Goal: Task Accomplishment & Management: Complete application form

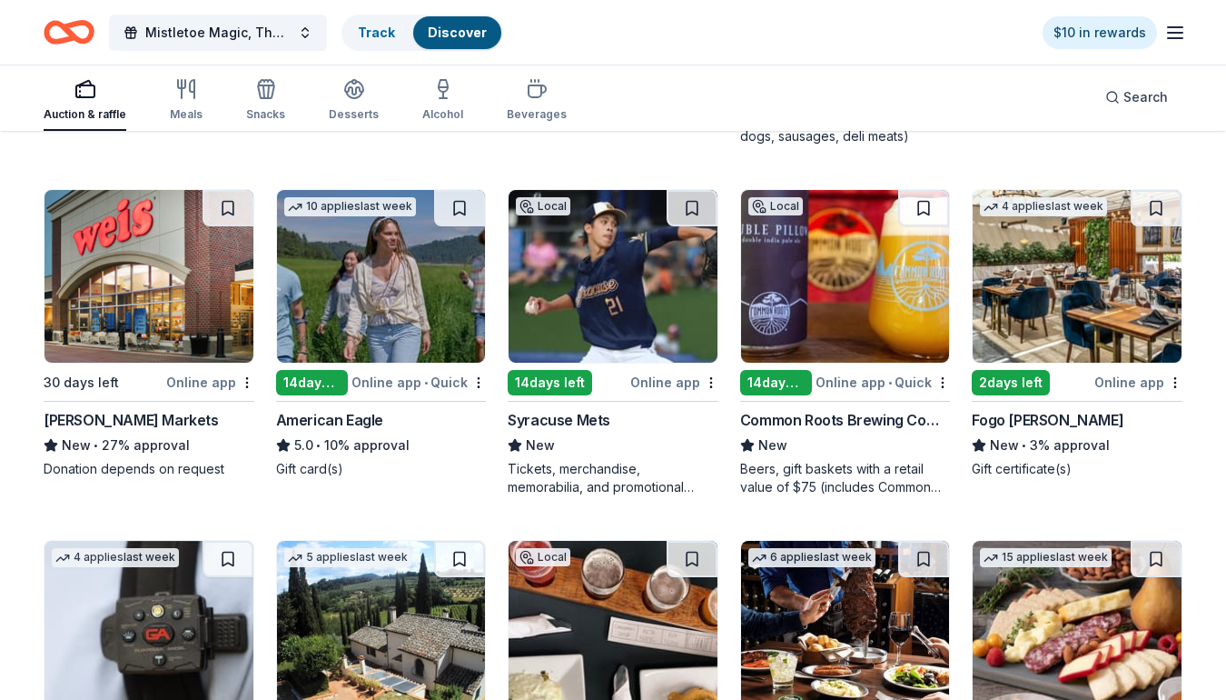
scroll to position [1712, 0]
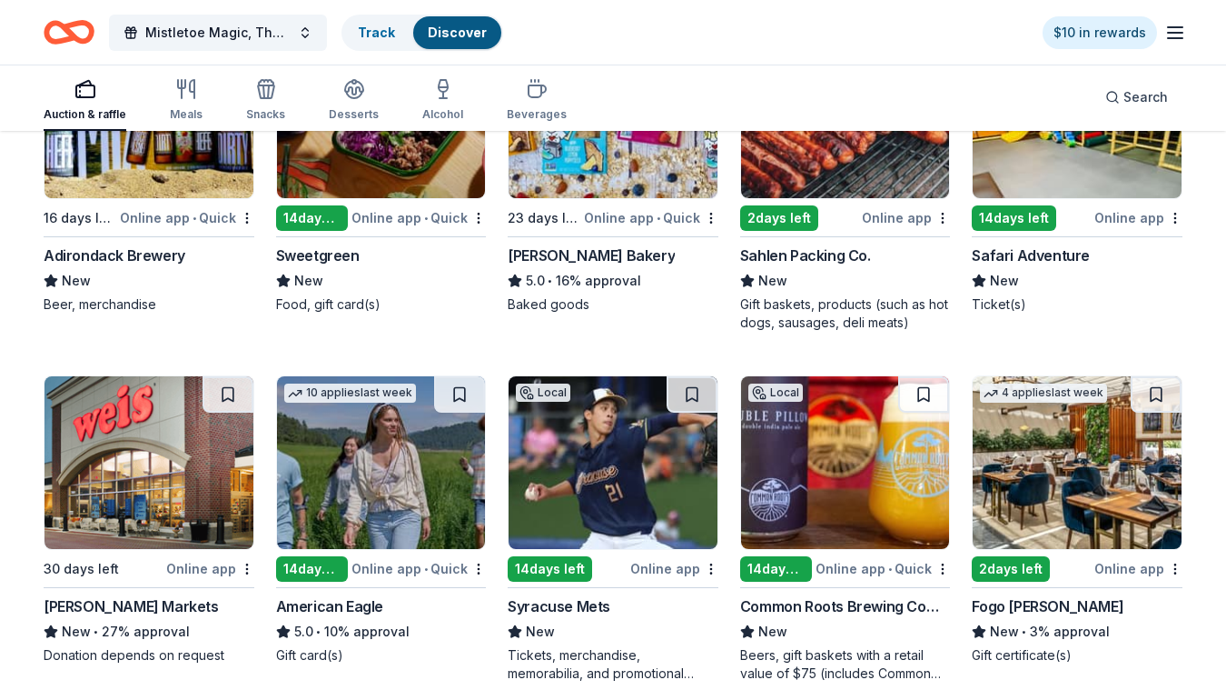
click at [328, 602] on div "American Eagle" at bounding box center [329, 606] width 107 height 22
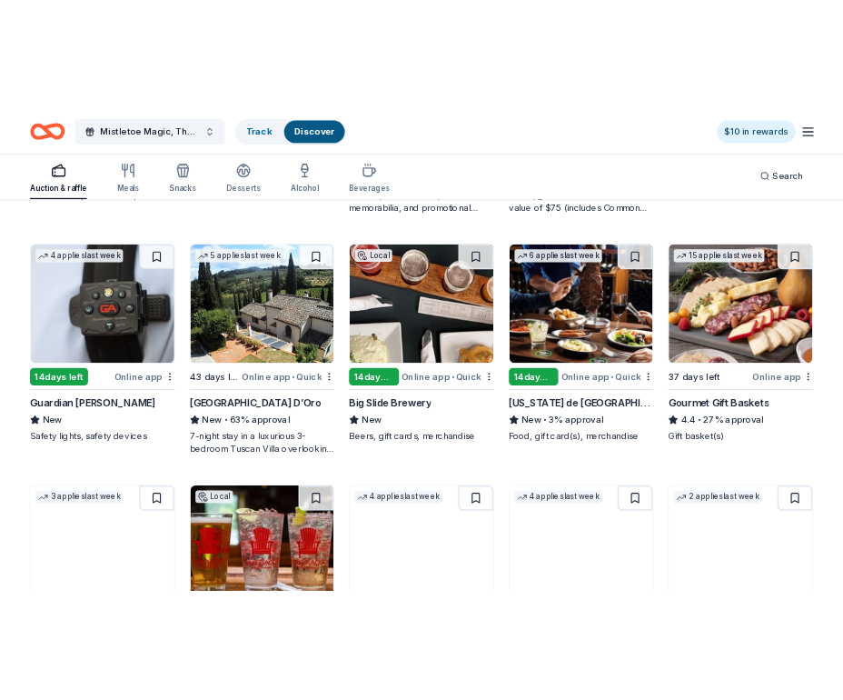
scroll to position [2245, 0]
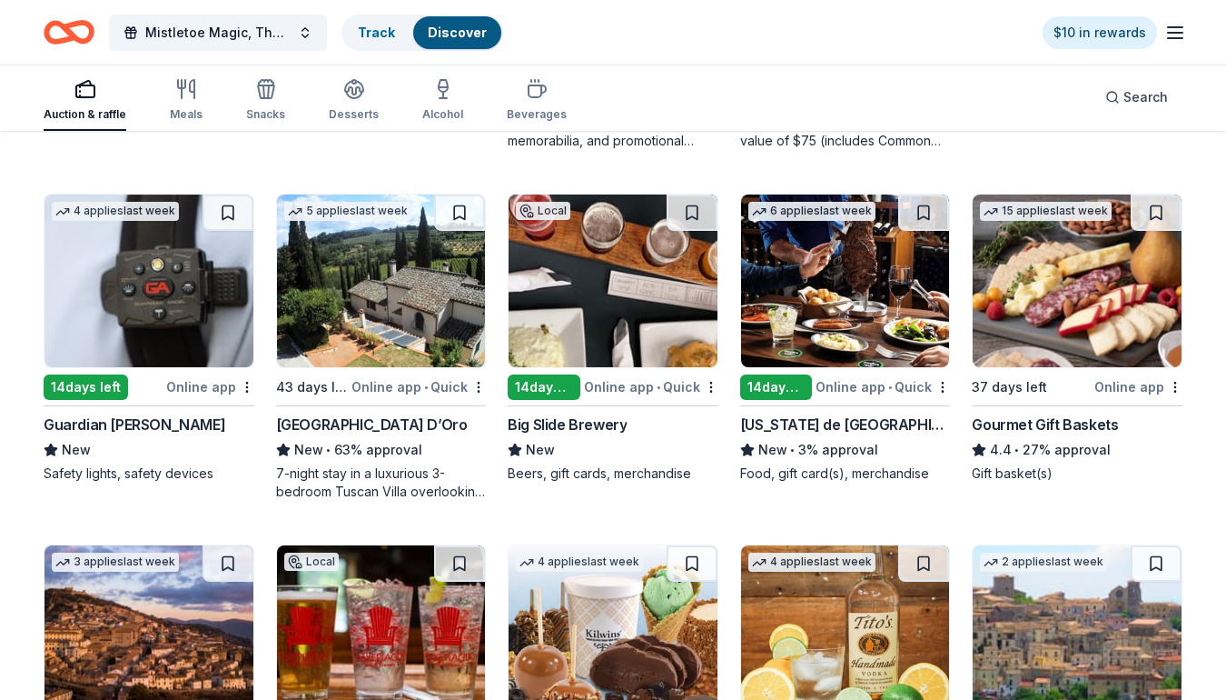
click at [130, 421] on div "Guardian [PERSON_NAME]" at bounding box center [135, 424] width 182 height 22
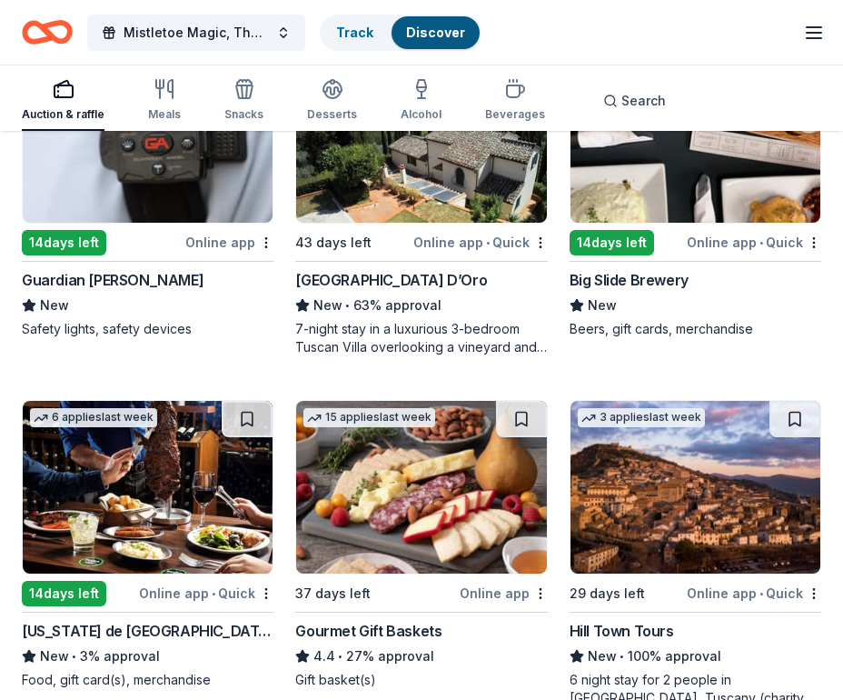
scroll to position [3768, 0]
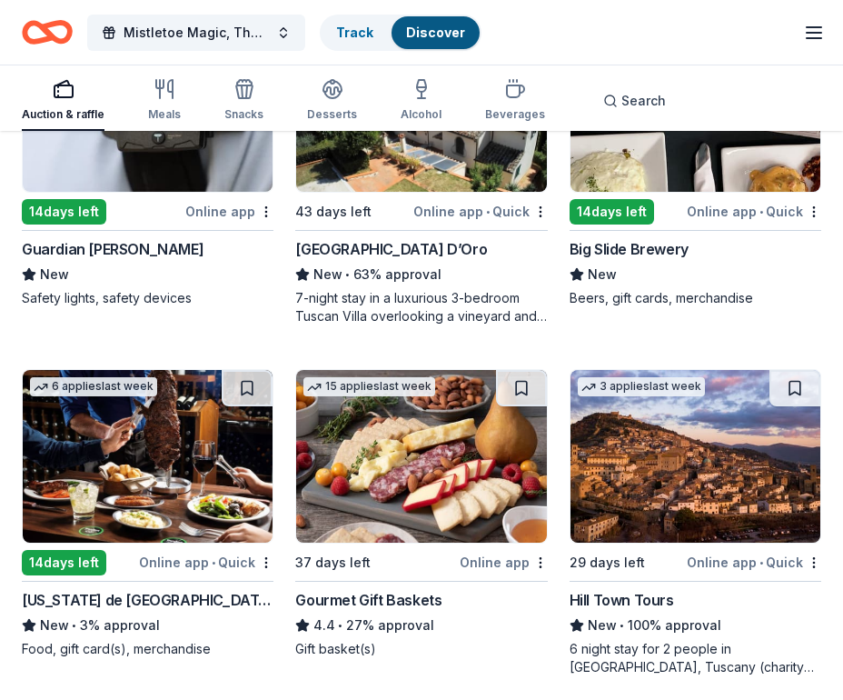
click at [67, 560] on div "14 days left" at bounding box center [64, 562] width 84 height 25
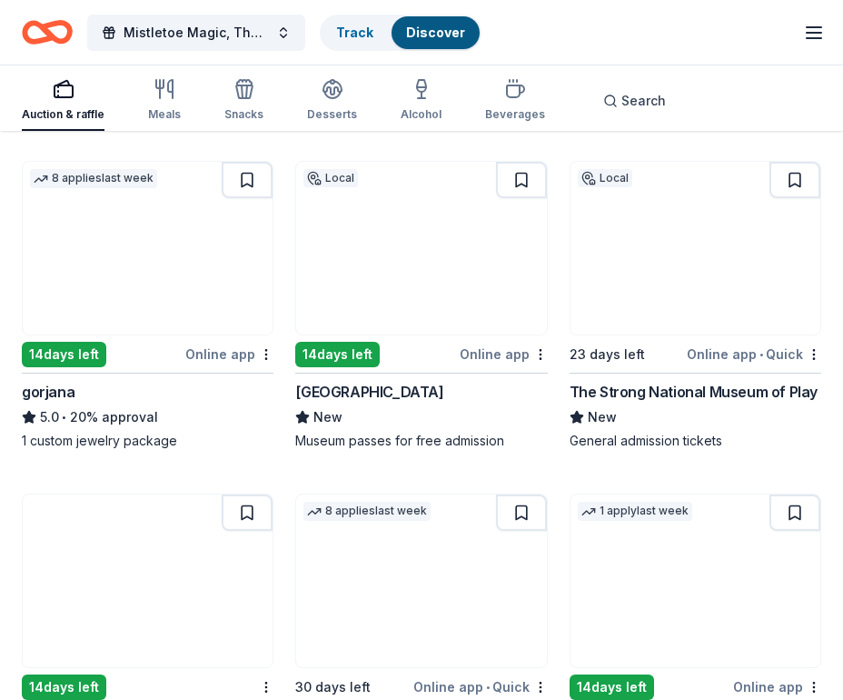
scroll to position [5077, 0]
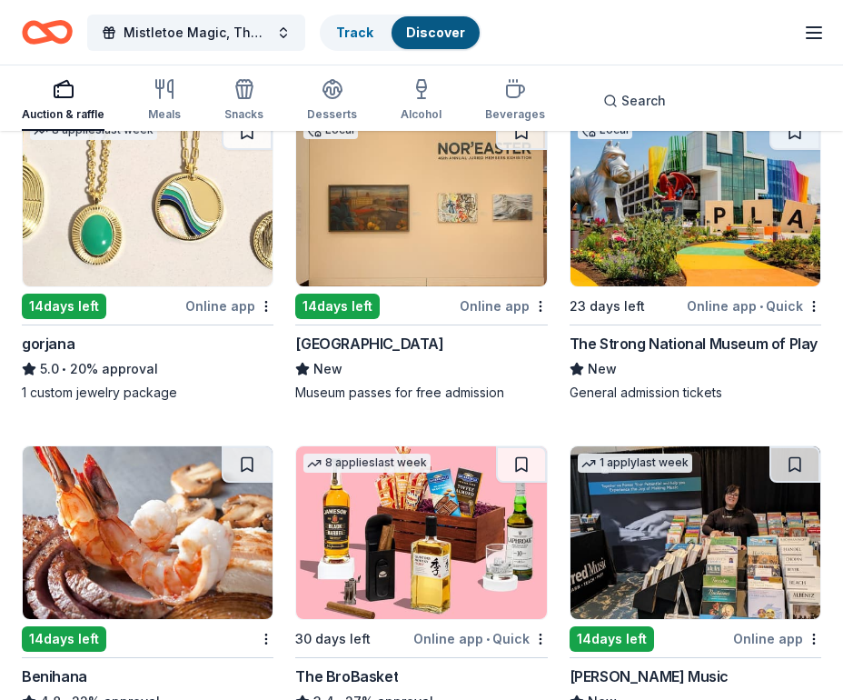
click at [74, 311] on div "14 days left" at bounding box center [64, 305] width 84 height 25
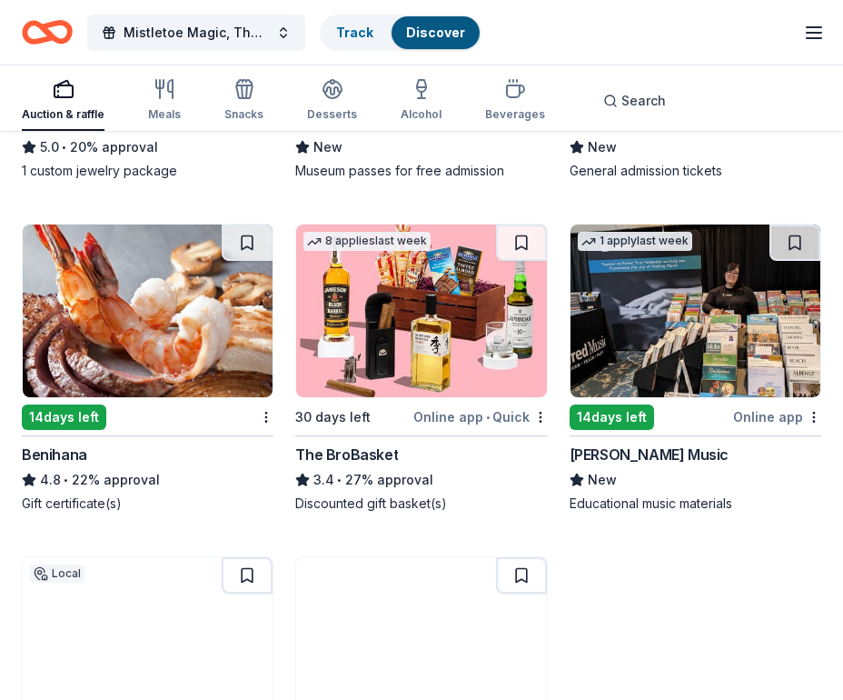
scroll to position [5329, 0]
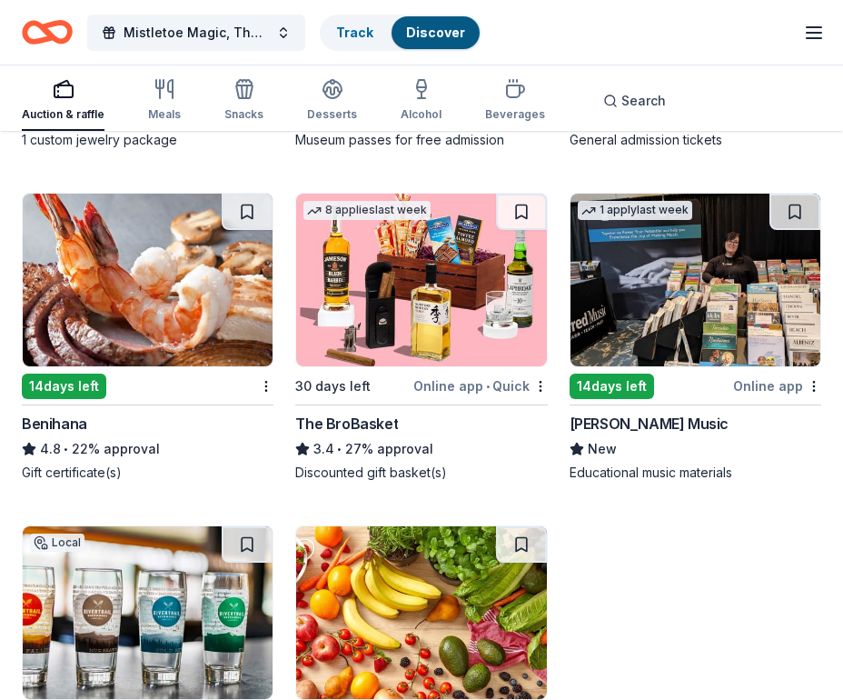
click at [359, 422] on div "The BroBasket" at bounding box center [346, 423] width 103 height 22
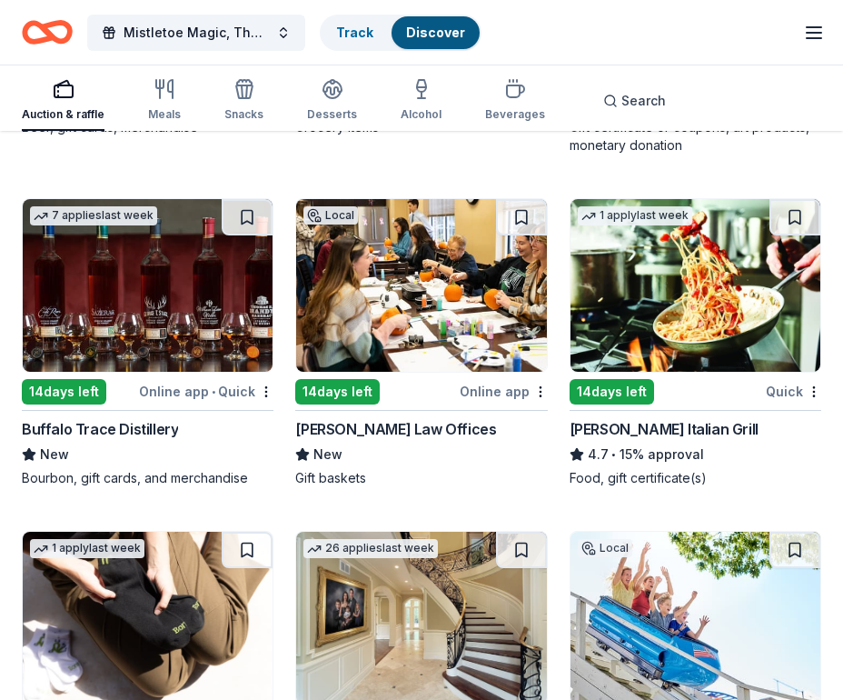
scroll to position [6024, 0]
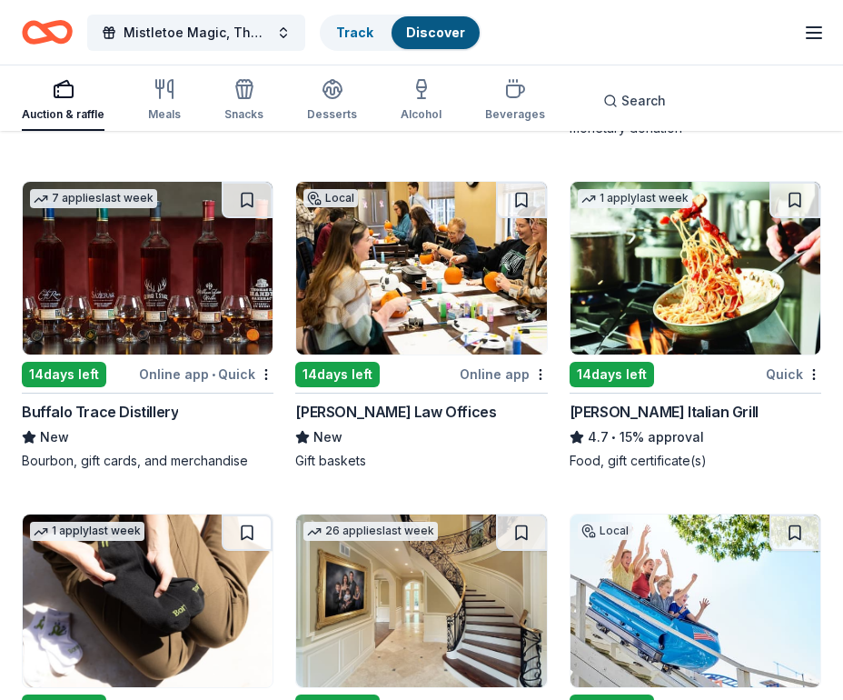
click at [114, 409] on div "Buffalo Trace Distillery" at bounding box center [100, 412] width 156 height 22
click at [413, 412] on div "William Mattar Law Offices" at bounding box center [395, 412] width 201 height 22
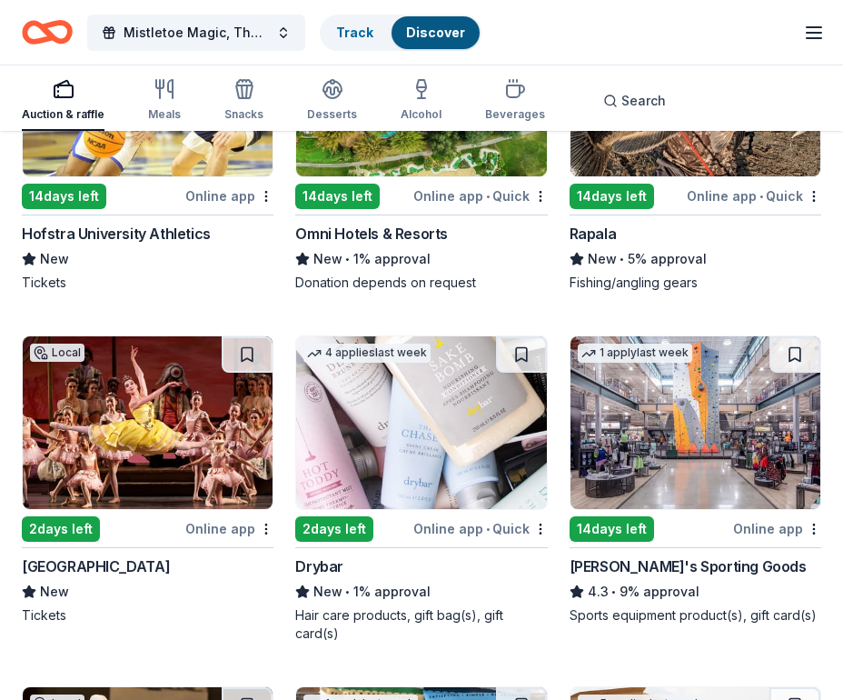
scroll to position [9782, 0]
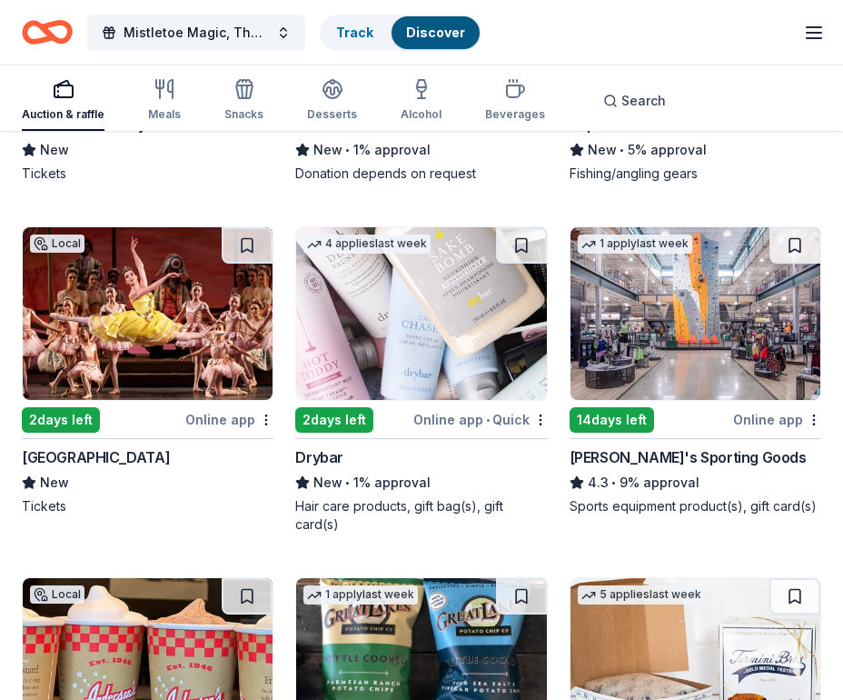
click at [326, 454] on div "Drybar" at bounding box center [319, 457] width 48 height 22
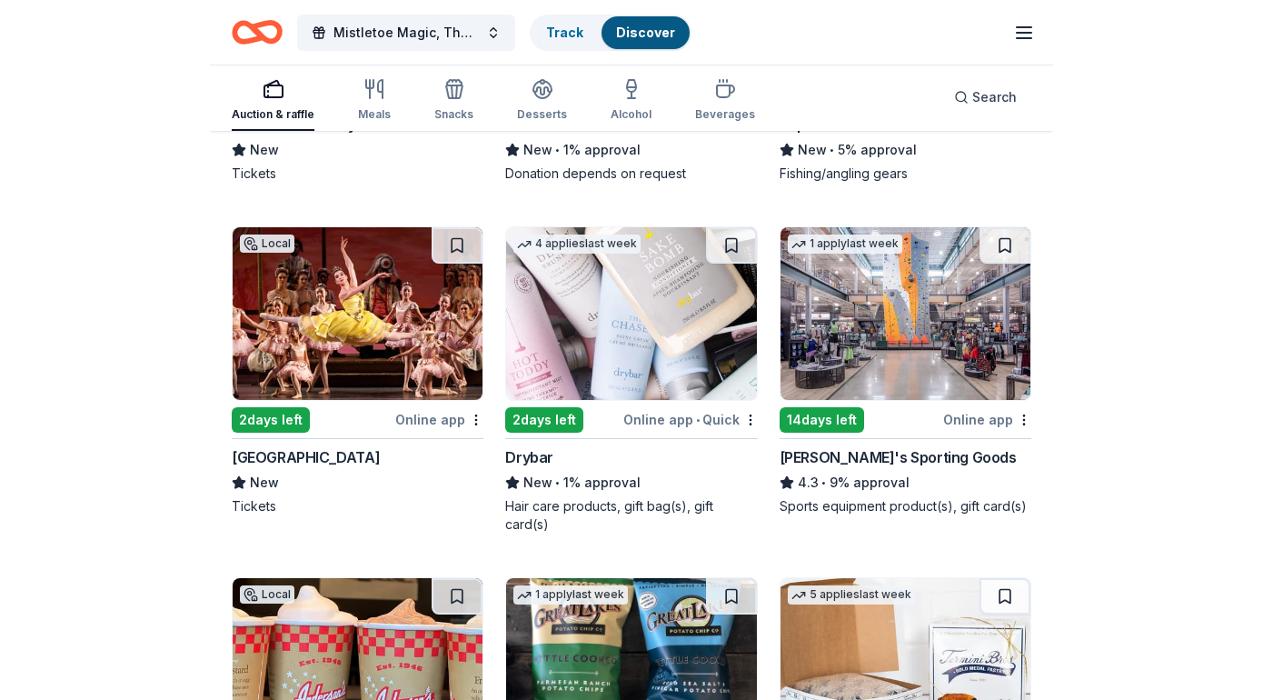
scroll to position [5976, 0]
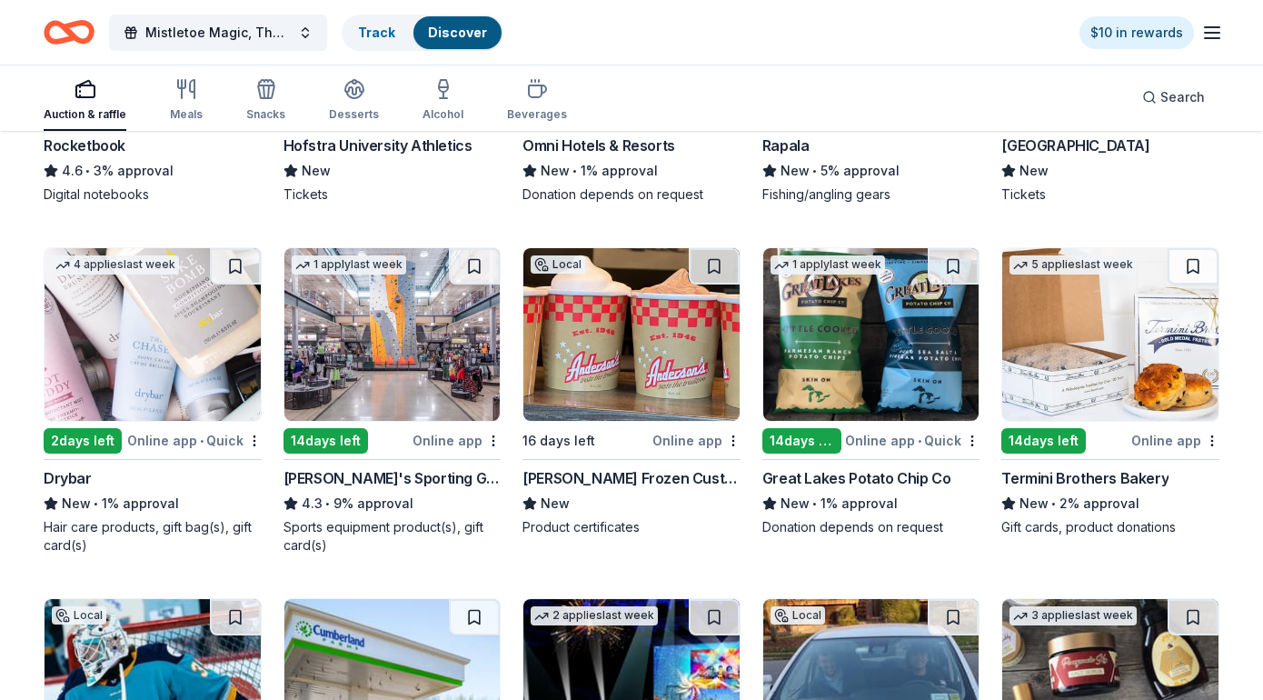
click at [324, 447] on div "14 days left" at bounding box center [325, 440] width 84 height 25
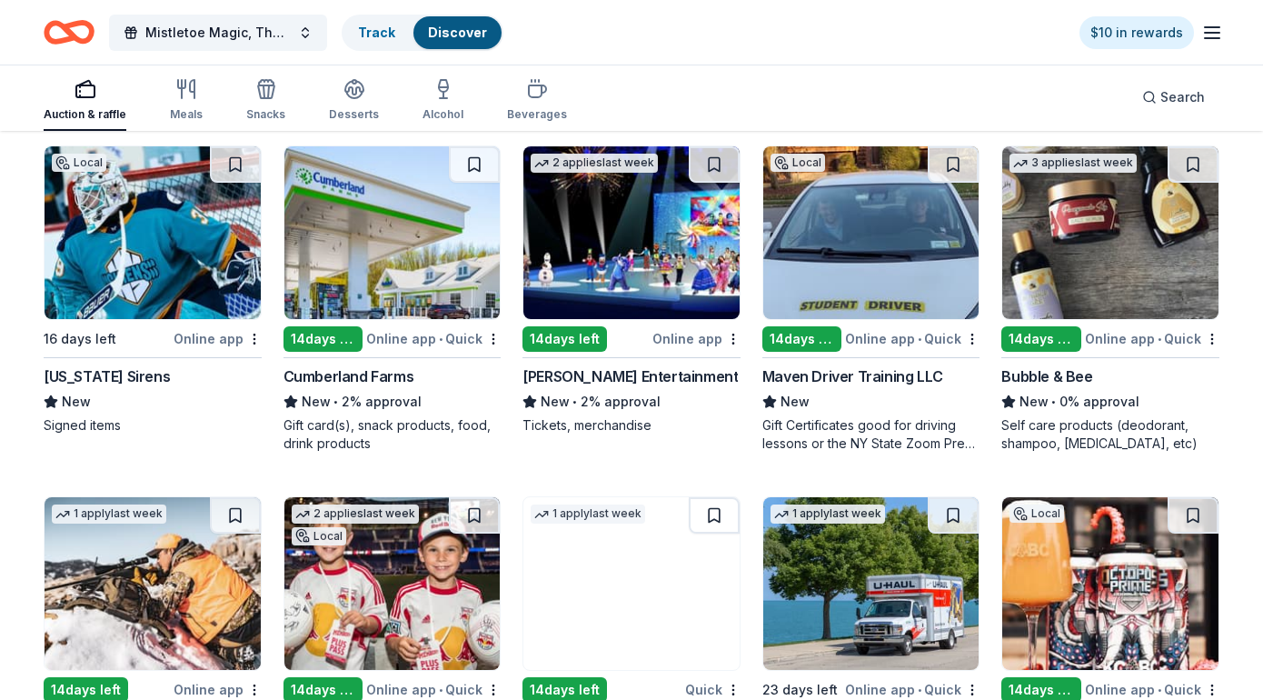
scroll to position [6429, 0]
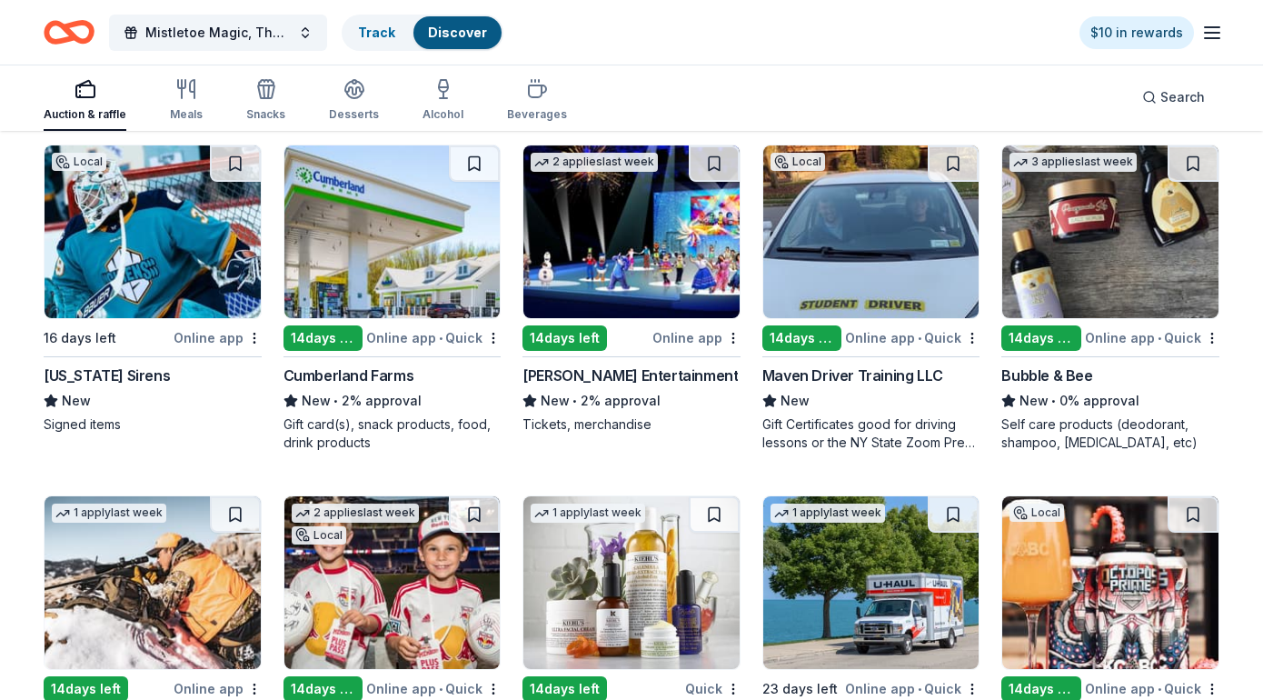
click at [561, 339] on div "14 days left" at bounding box center [564, 337] width 84 height 25
click at [342, 379] on div "Cumberland Farms" at bounding box center [348, 375] width 131 height 22
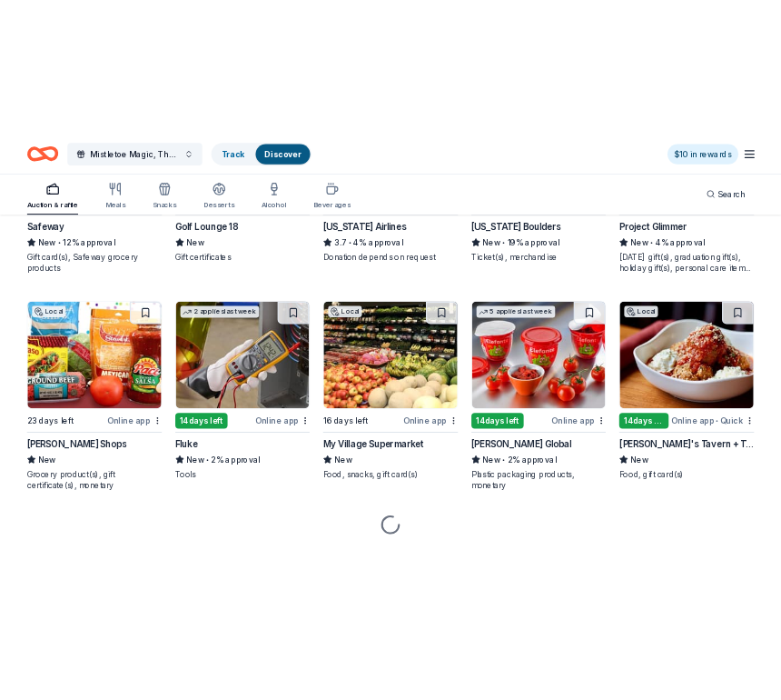
scroll to position [7339, 0]
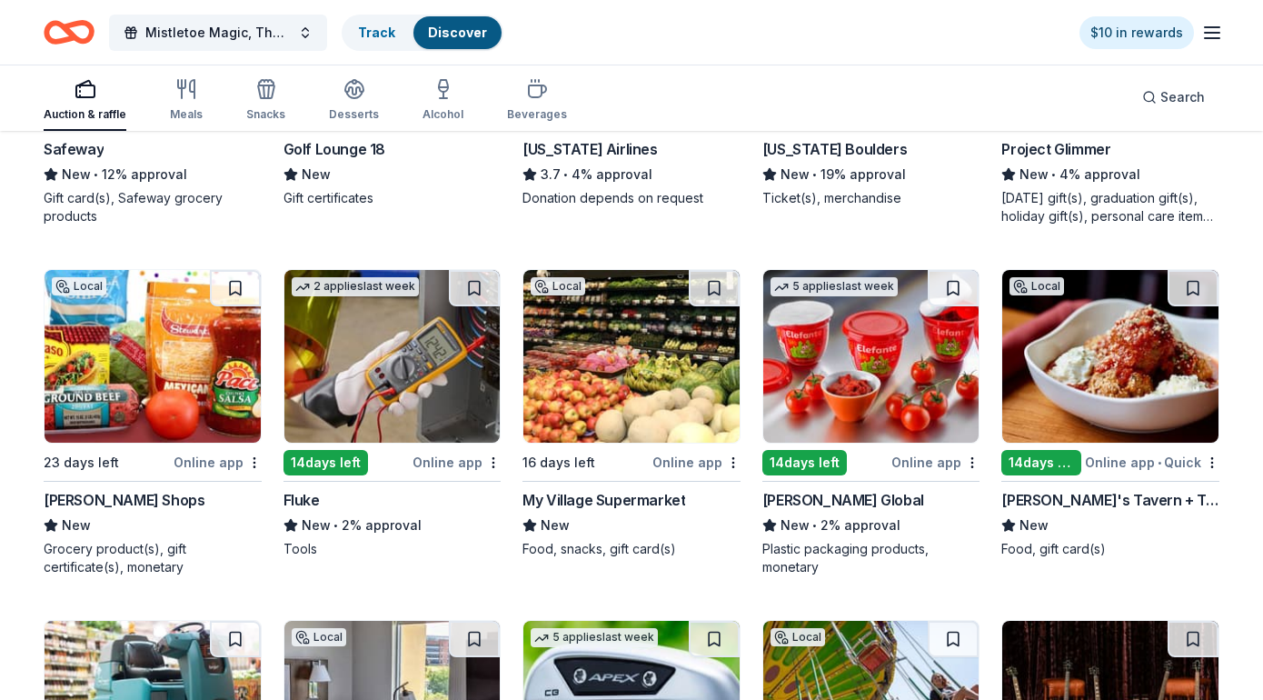
click at [134, 360] on img at bounding box center [153, 356] width 216 height 173
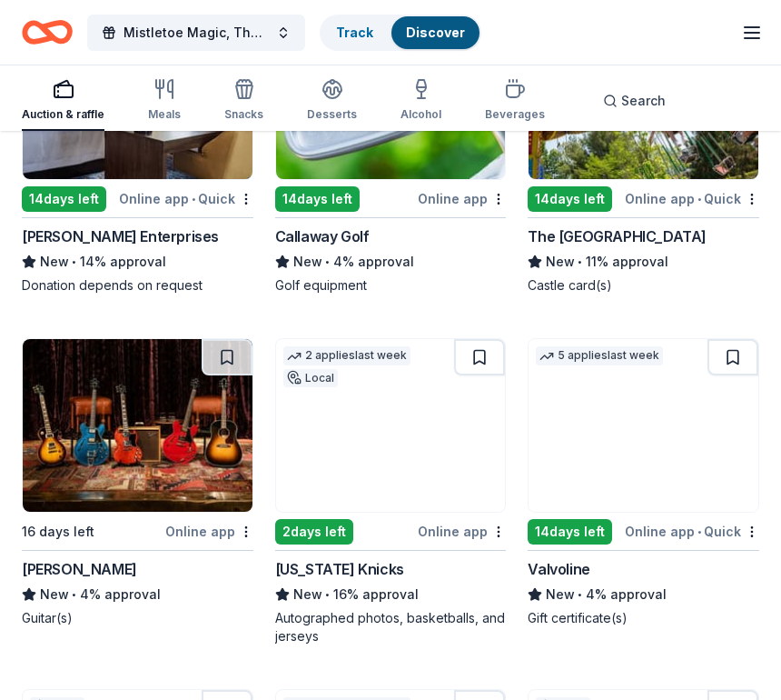
scroll to position [13150, 0]
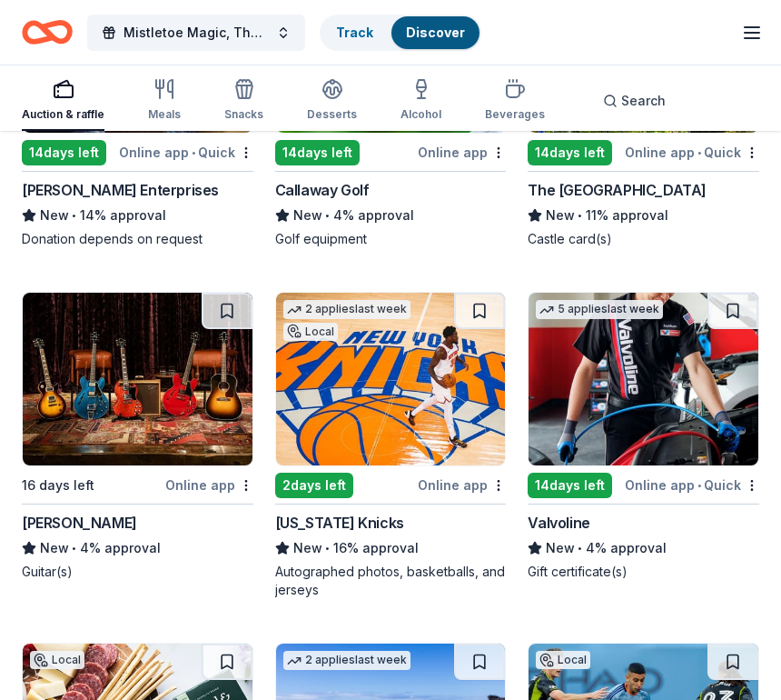
click at [323, 484] on div "2 days left" at bounding box center [314, 484] width 78 height 25
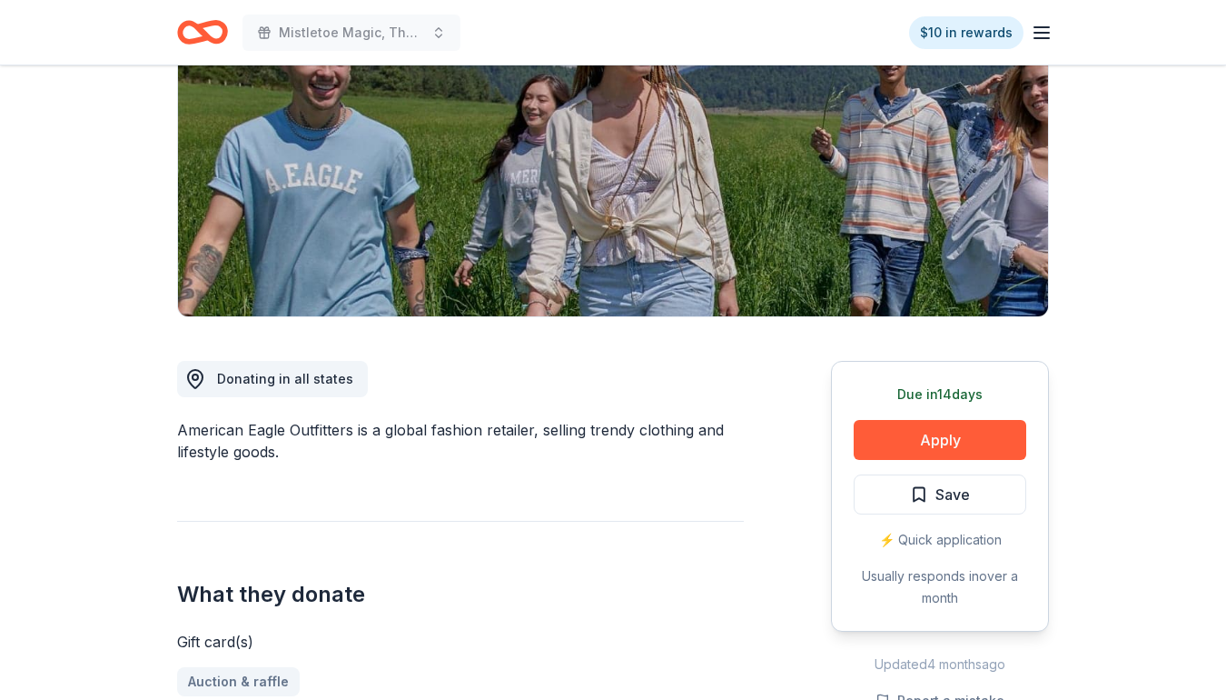
scroll to position [237, 0]
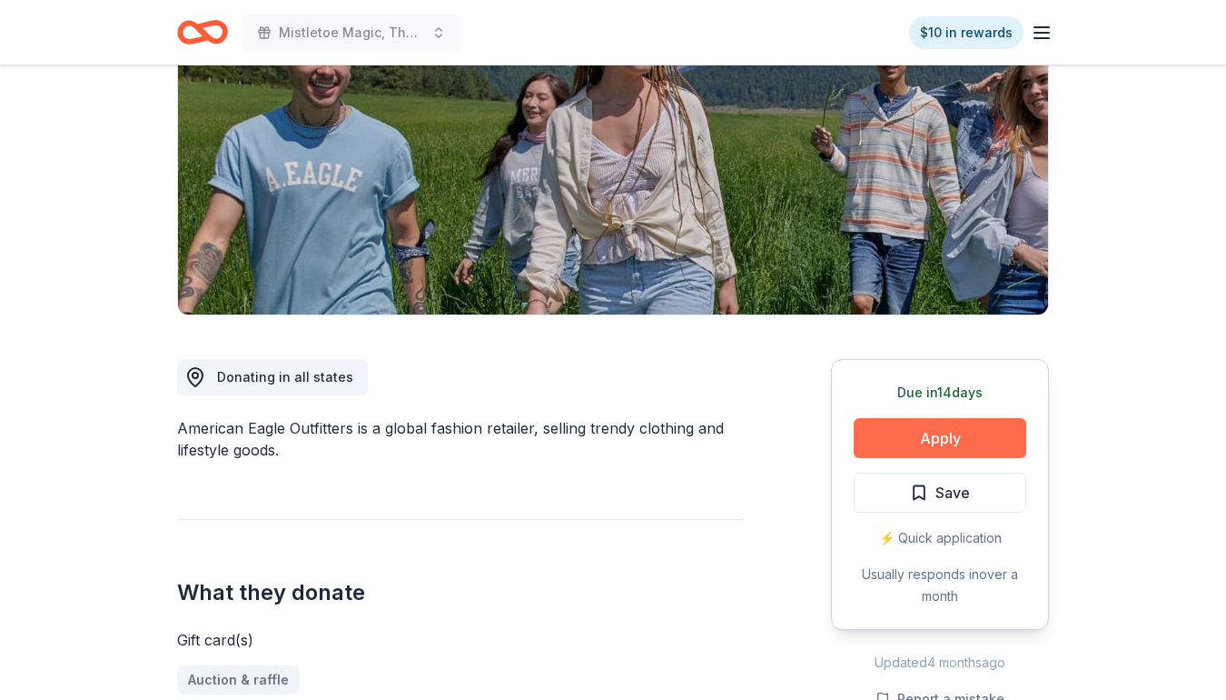
click at [953, 449] on button "Apply" at bounding box center [940, 438] width 173 height 40
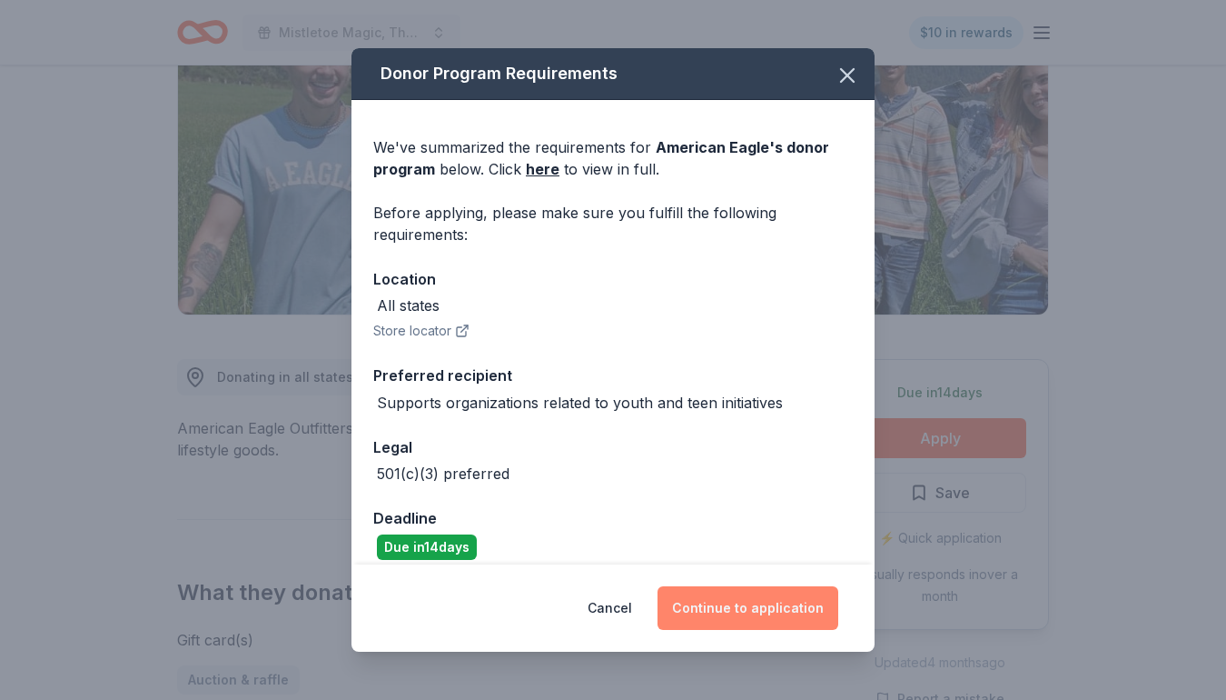
click at [759, 607] on button "Continue to application" at bounding box center [748, 608] width 181 height 44
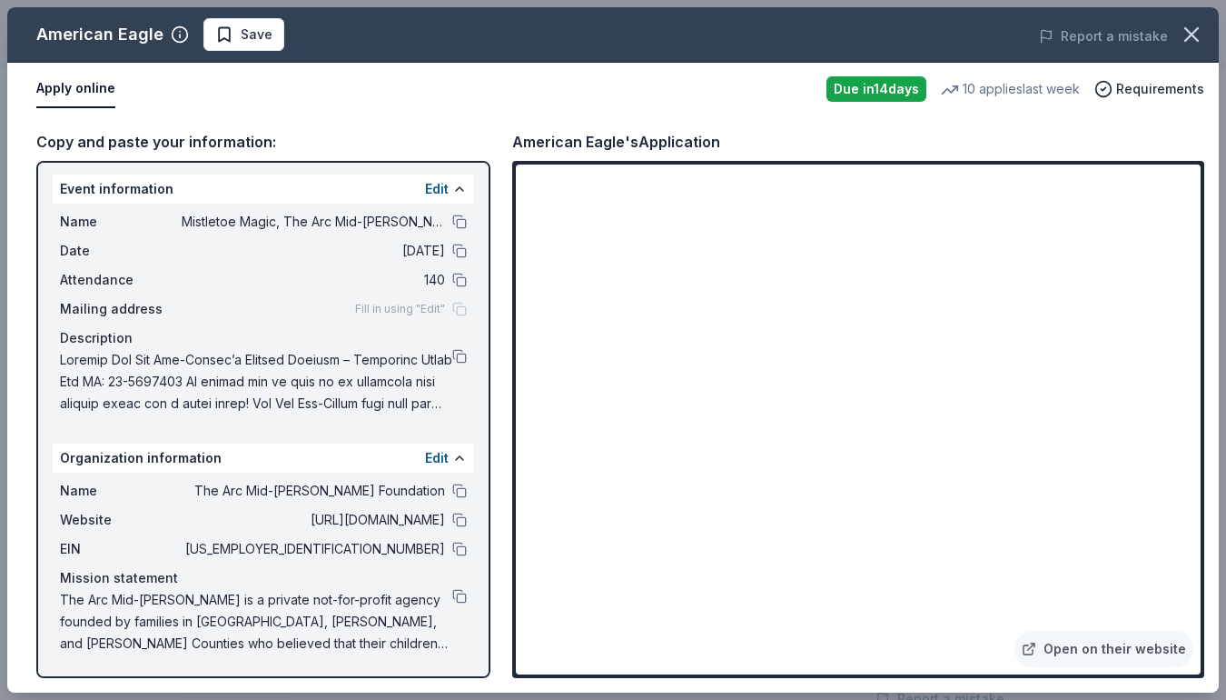
scroll to position [3, 0]
click at [223, 390] on span at bounding box center [256, 381] width 392 height 65
click at [458, 356] on button at bounding box center [459, 356] width 15 height 15
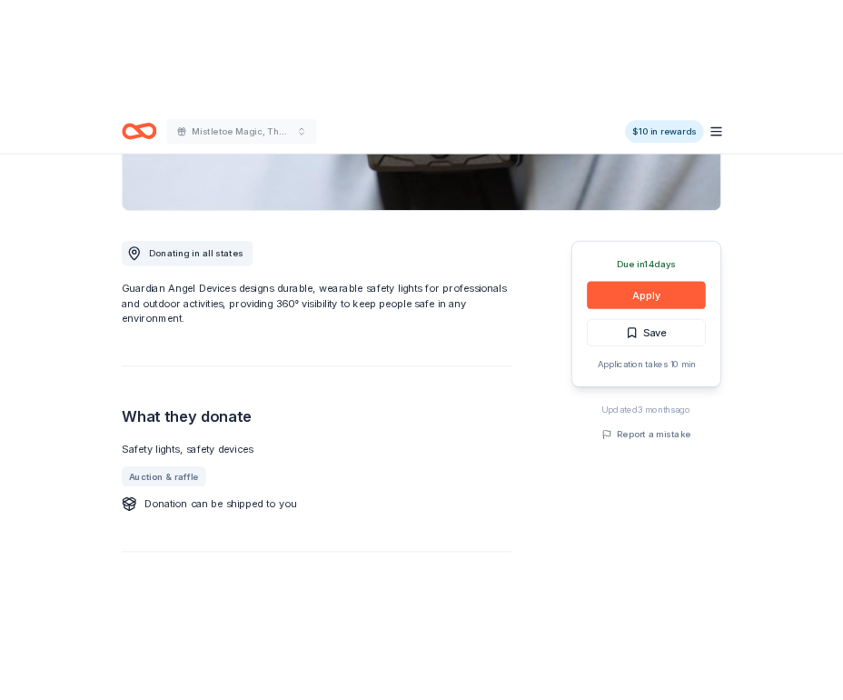
scroll to position [383, 0]
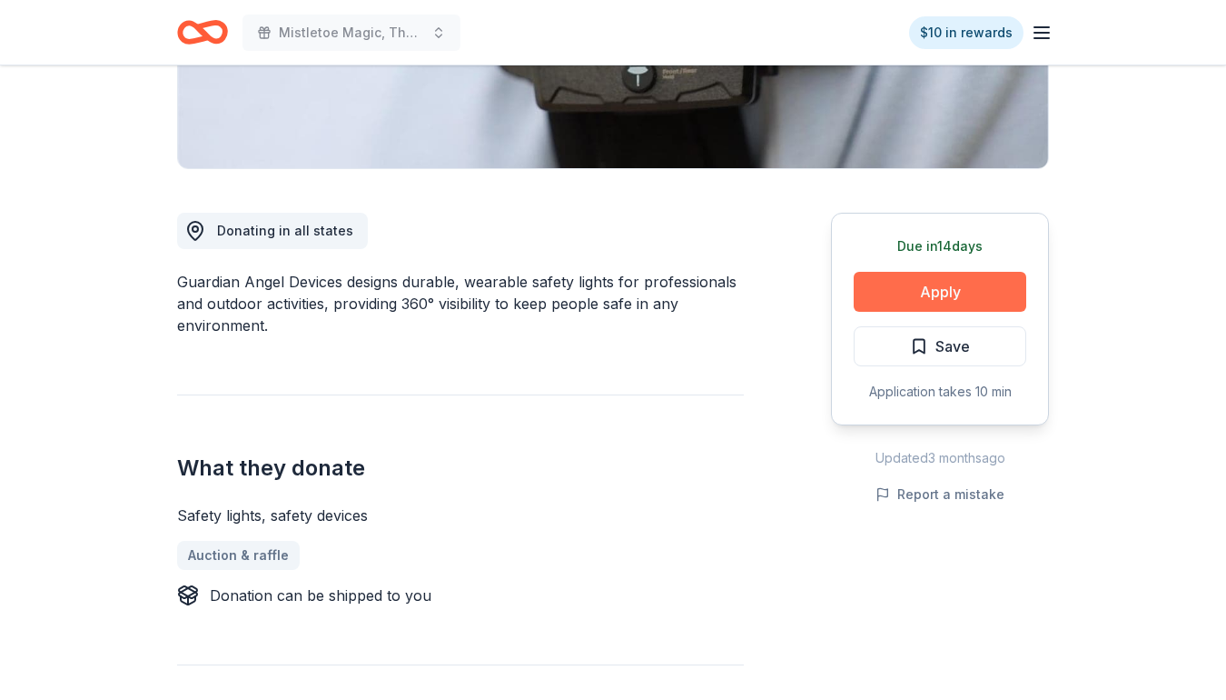
click at [939, 296] on button "Apply" at bounding box center [940, 292] width 173 height 40
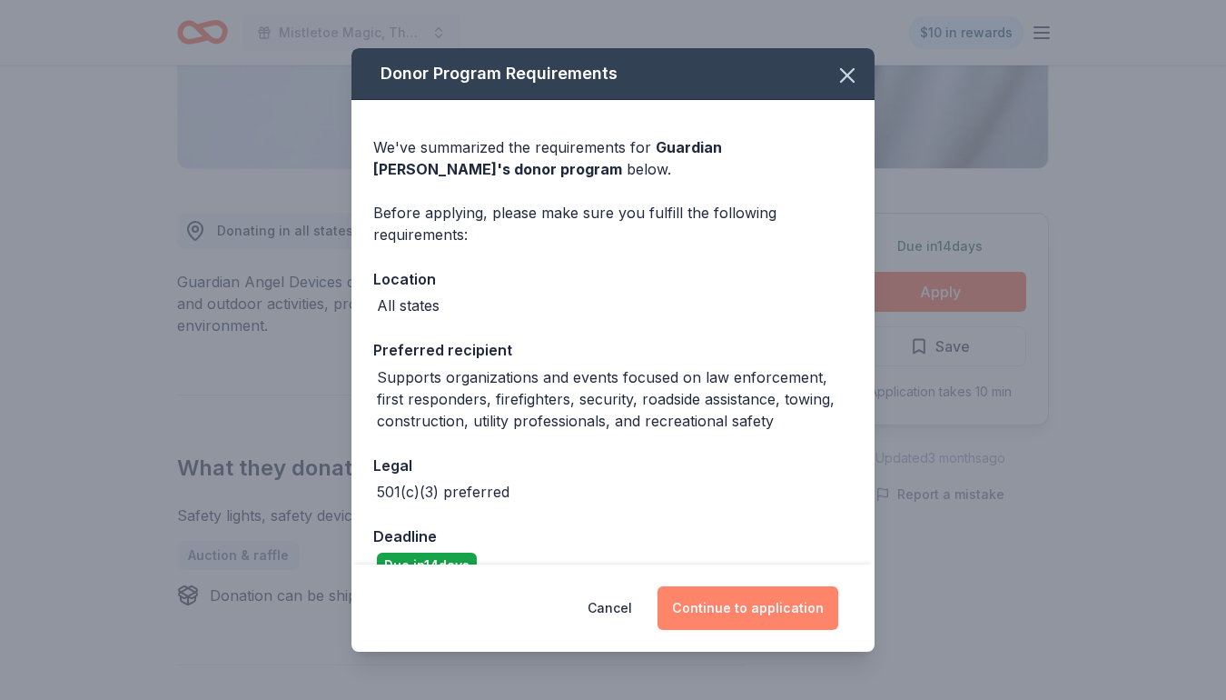
click at [748, 597] on button "Continue to application" at bounding box center [748, 608] width 181 height 44
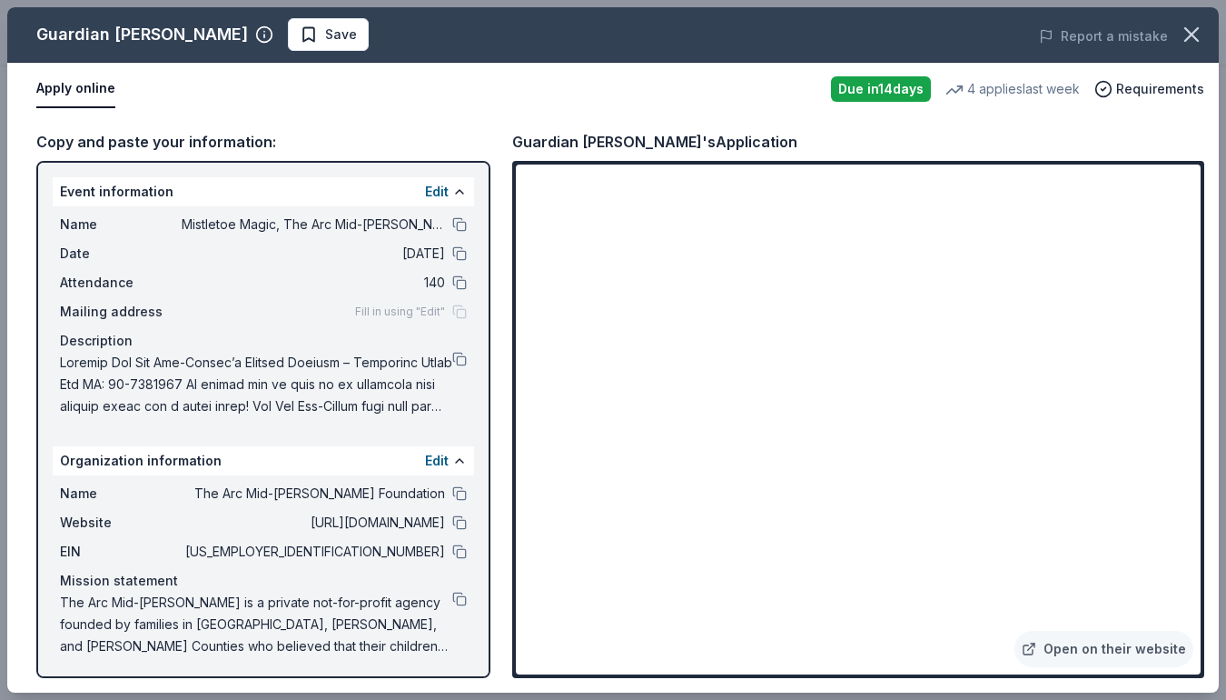
click at [1221, 232] on div "Guardian Angel Device Save Report a mistake Apply online Due in 14 days 4 appli…" at bounding box center [613, 350] width 1226 height 700
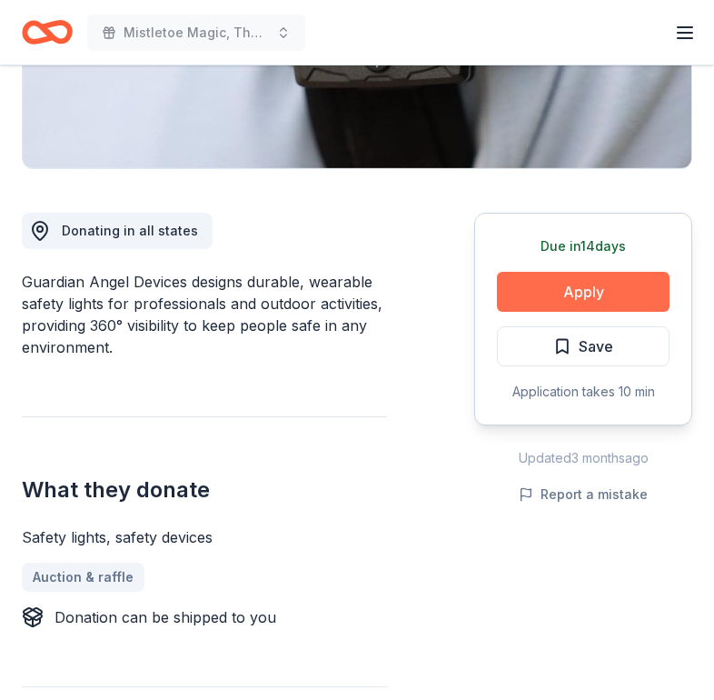
click at [603, 291] on button "Apply" at bounding box center [583, 292] width 173 height 40
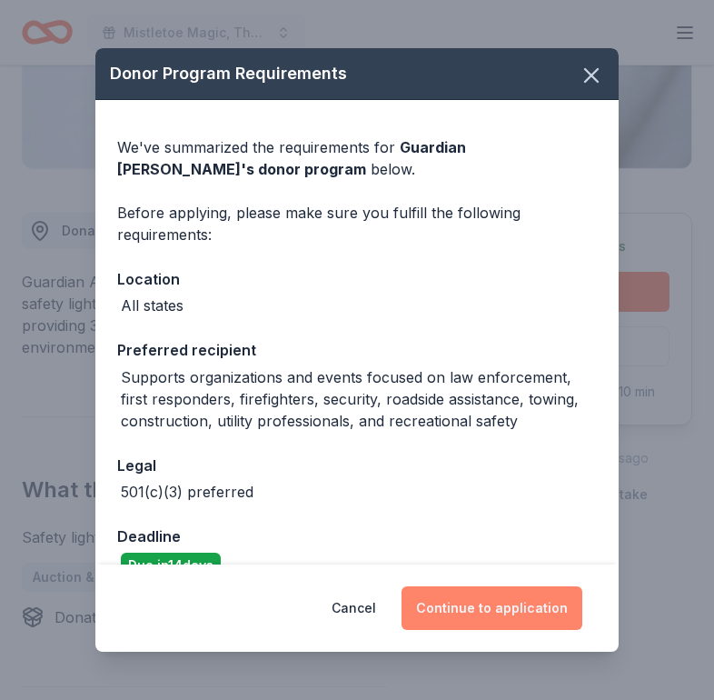
click at [510, 604] on button "Continue to application" at bounding box center [492, 608] width 181 height 44
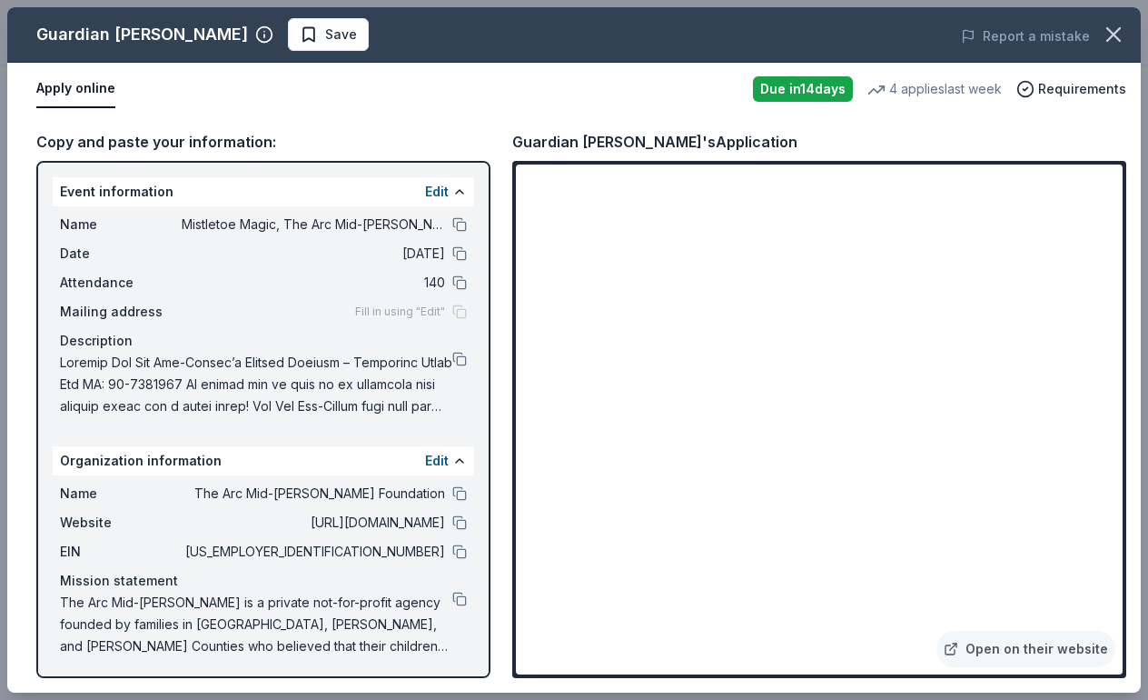
click at [460, 356] on button at bounding box center [459, 359] width 15 height 15
drag, startPoint x: 1132, startPoint y: 363, endPoint x: 1072, endPoint y: 700, distance: 341.4
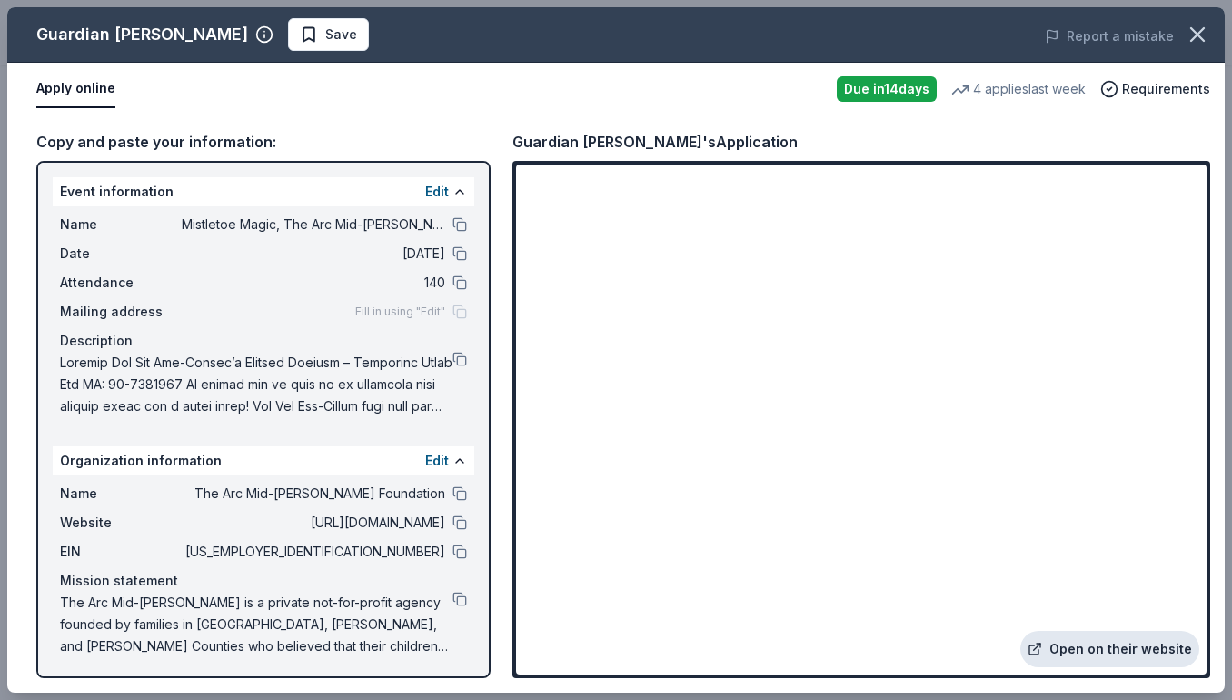
click at [1078, 656] on link "Open on their website" at bounding box center [1109, 648] width 179 height 36
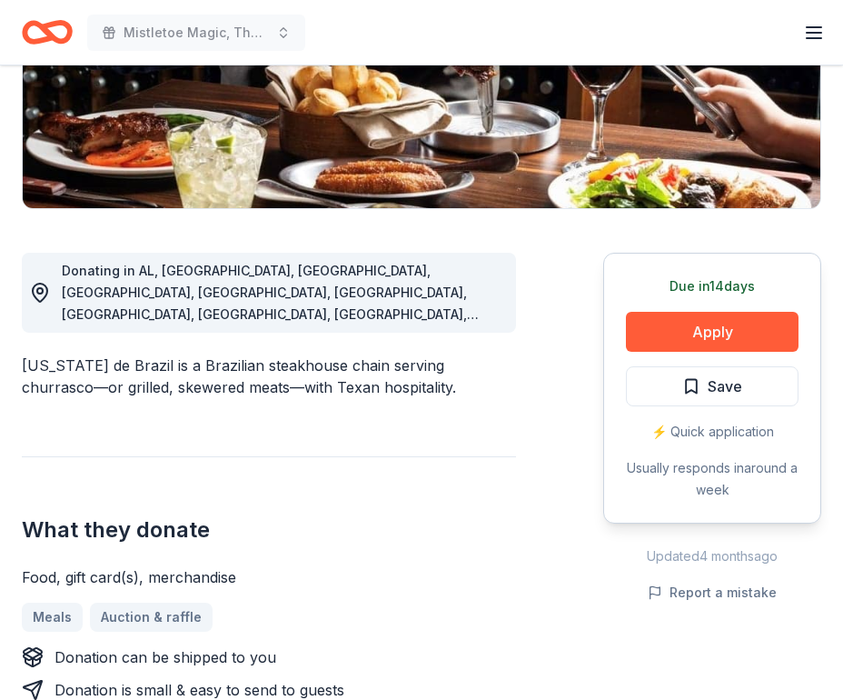
scroll to position [406, 0]
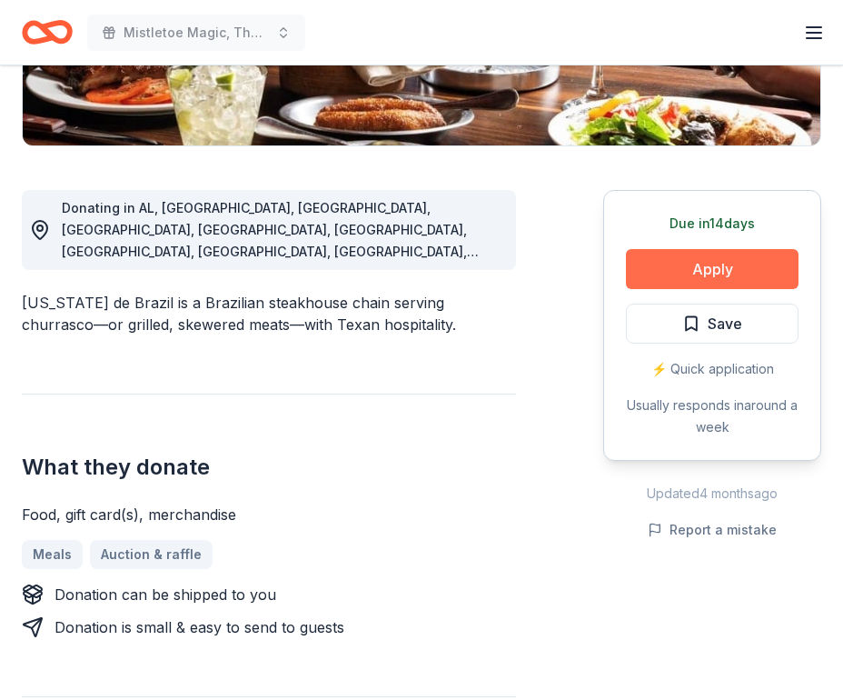
click at [712, 275] on button "Apply" at bounding box center [712, 269] width 173 height 40
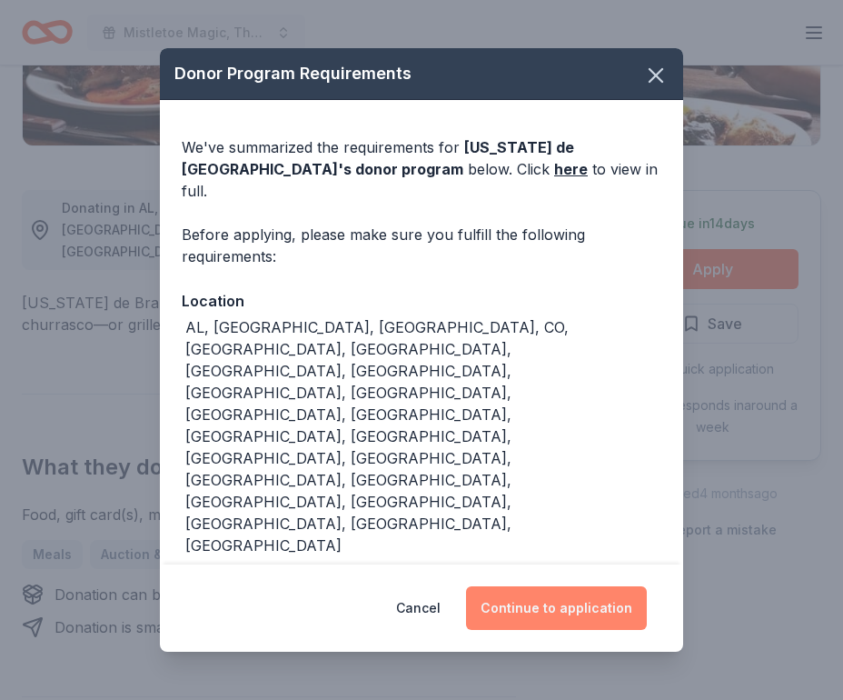
click at [553, 586] on button "Continue to application" at bounding box center [556, 608] width 181 height 44
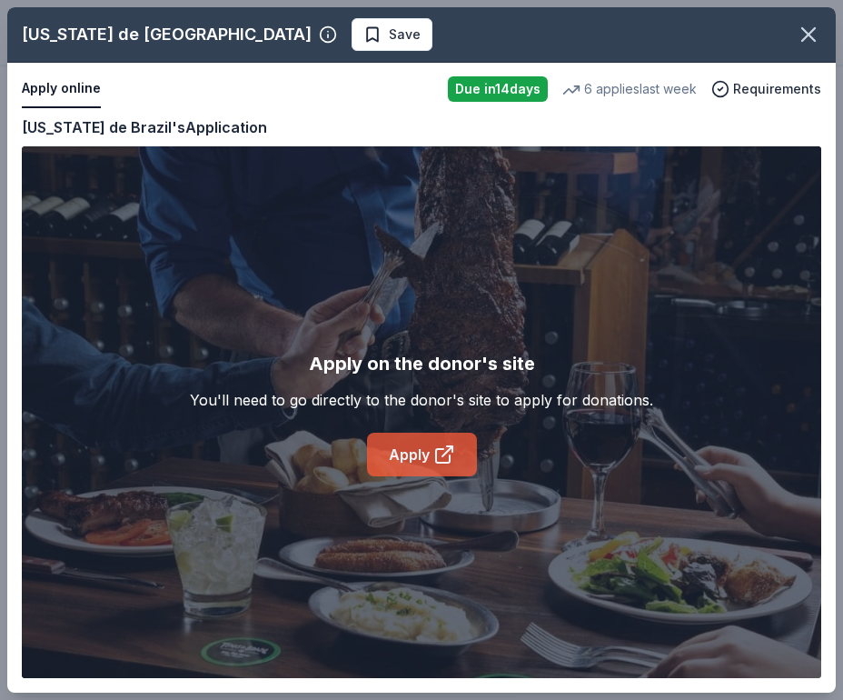
click at [455, 469] on link "Apply" at bounding box center [422, 454] width 110 height 44
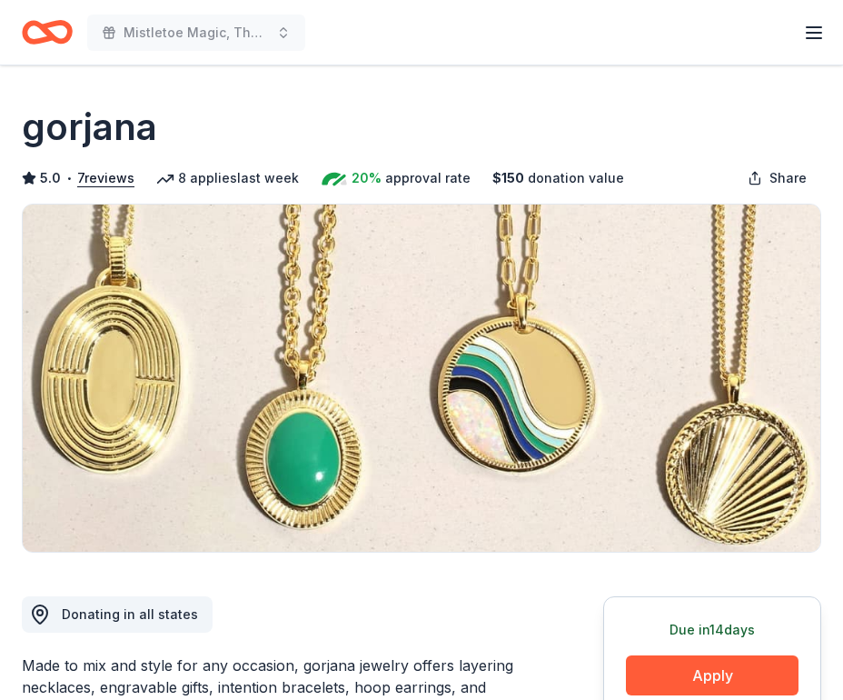
click at [440, 138] on div "gorjana" at bounding box center [421, 127] width 799 height 51
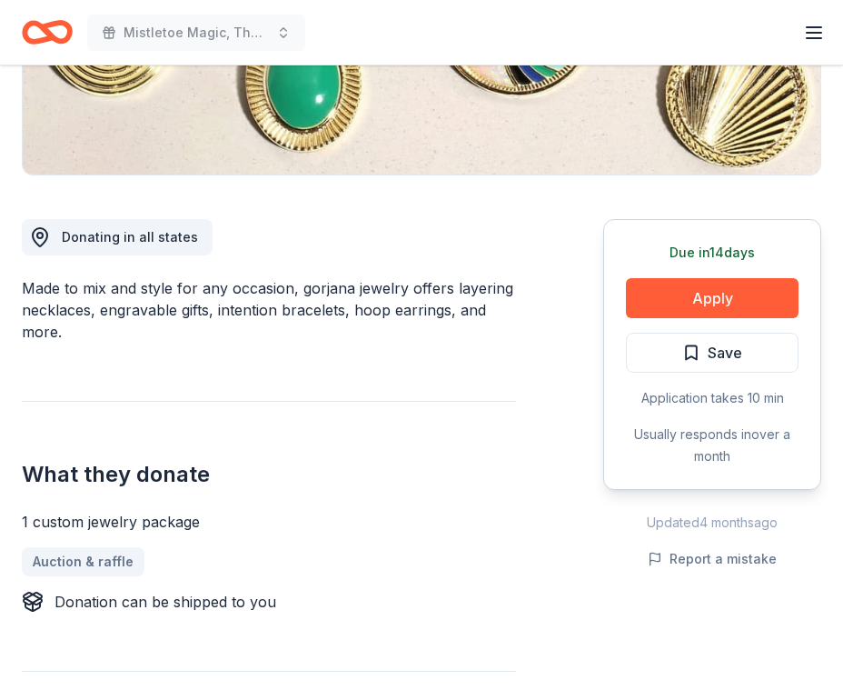
scroll to position [460, 0]
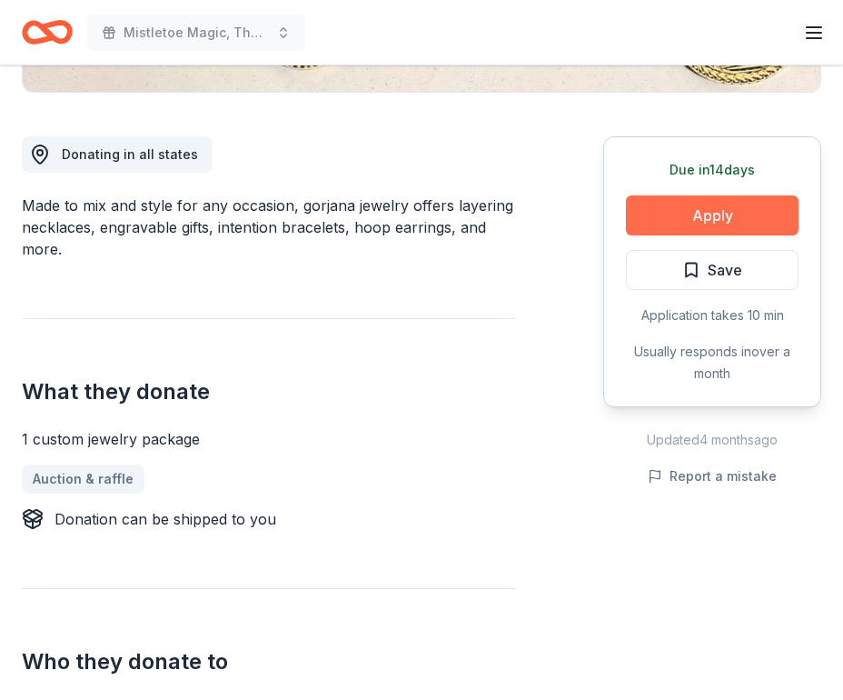
click at [714, 217] on button "Apply" at bounding box center [712, 215] width 173 height 40
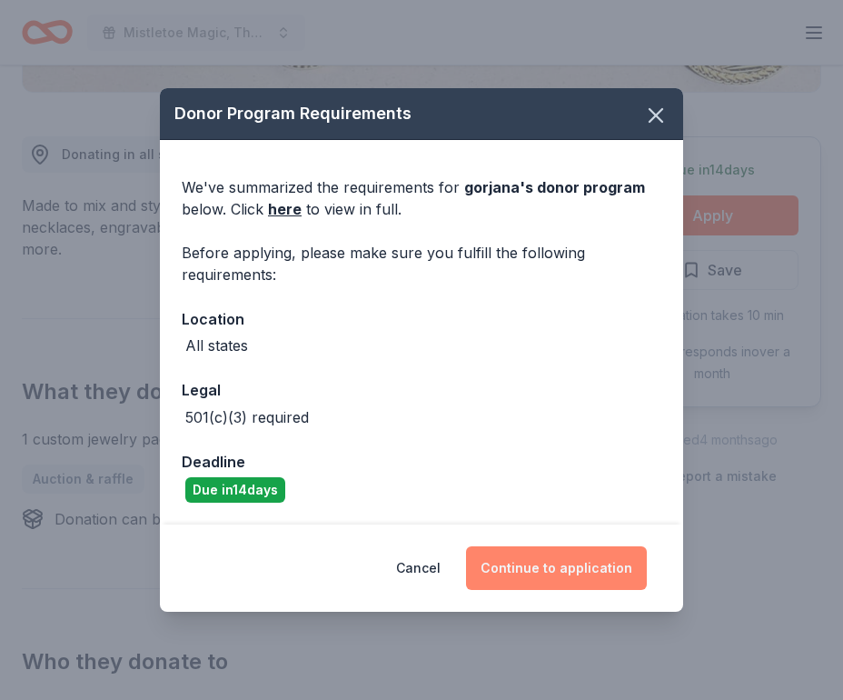
click at [551, 577] on button "Continue to application" at bounding box center [556, 568] width 181 height 44
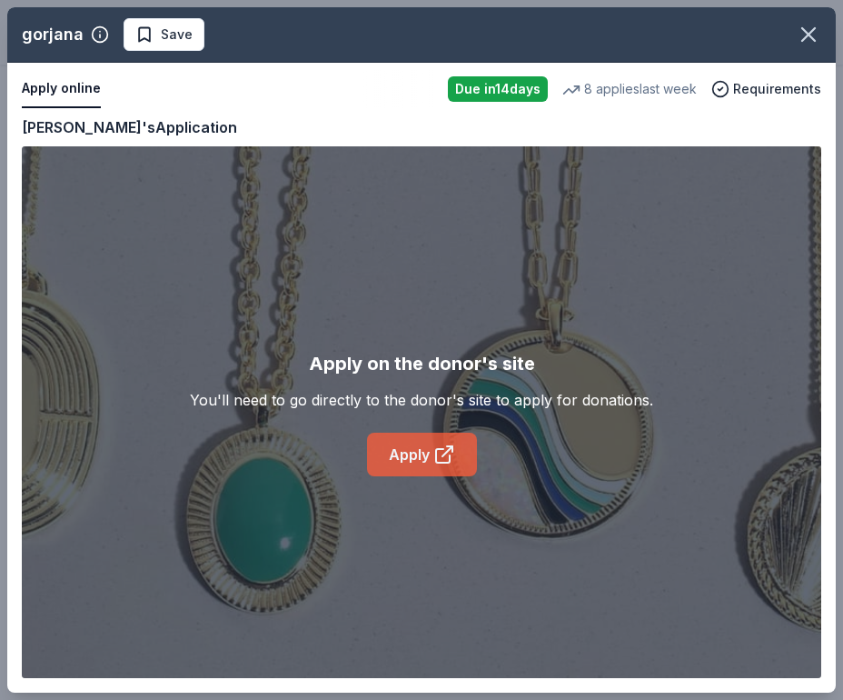
click at [419, 454] on link "Apply" at bounding box center [422, 454] width 110 height 44
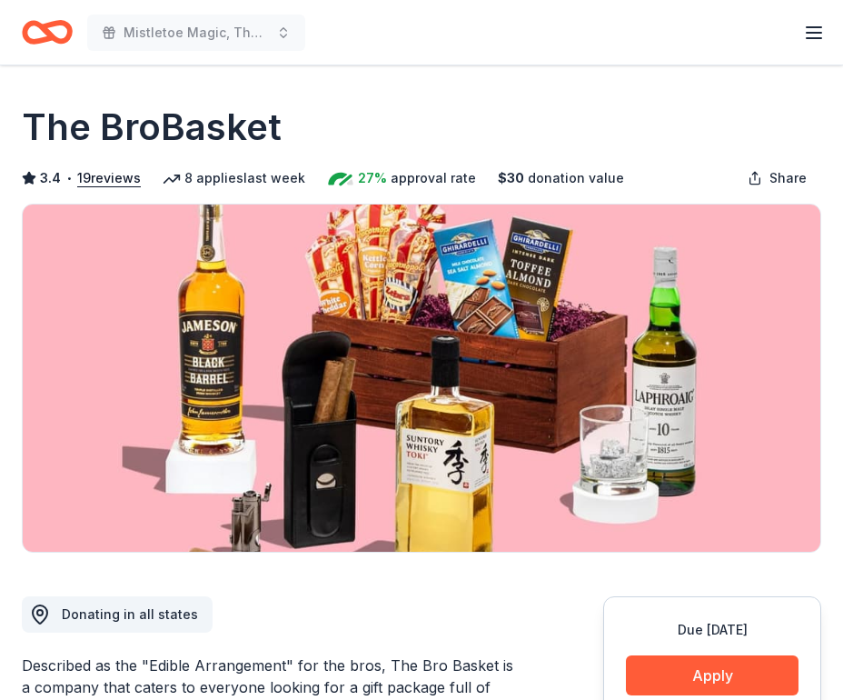
scroll to position [313, 0]
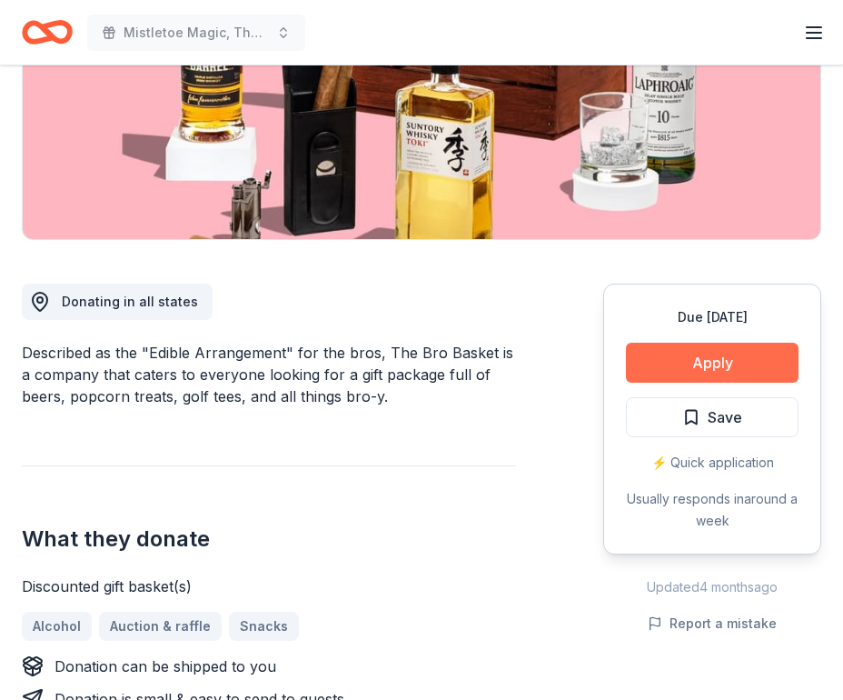
click at [707, 368] on button "Apply" at bounding box center [712, 362] width 173 height 40
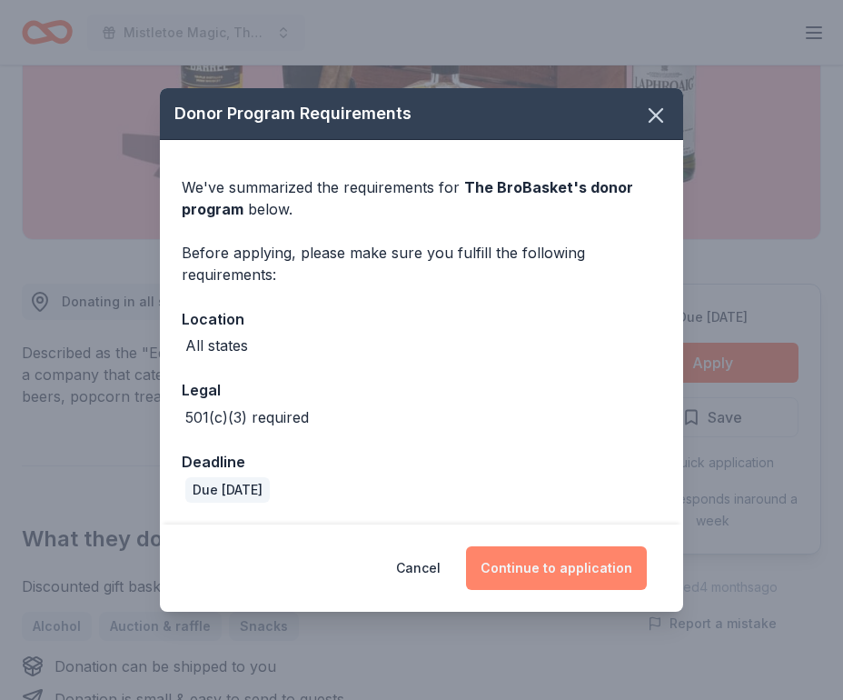
click at [520, 563] on button "Continue to application" at bounding box center [556, 568] width 181 height 44
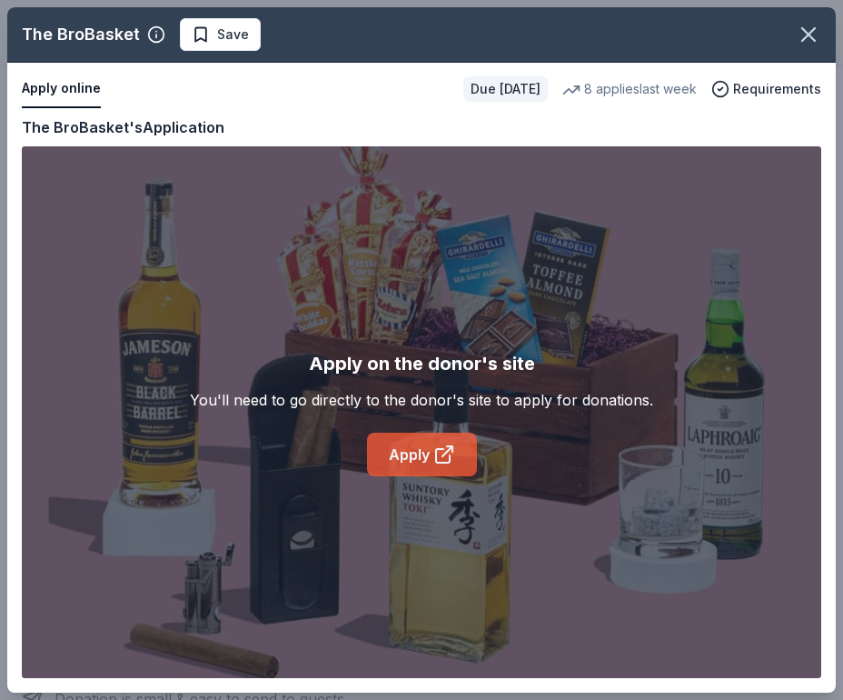
click at [433, 459] on icon at bounding box center [444, 454] width 22 height 22
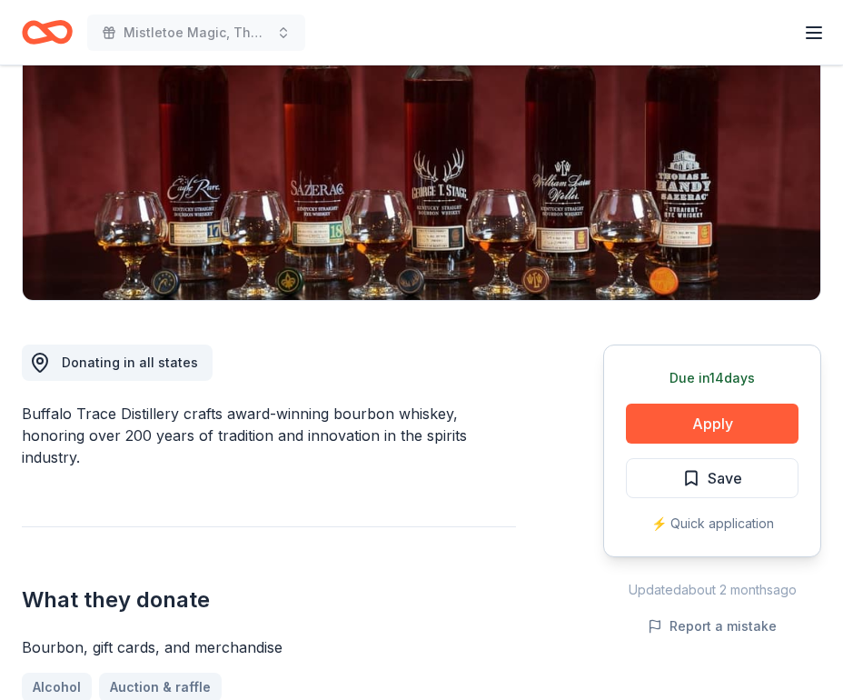
scroll to position [374, 0]
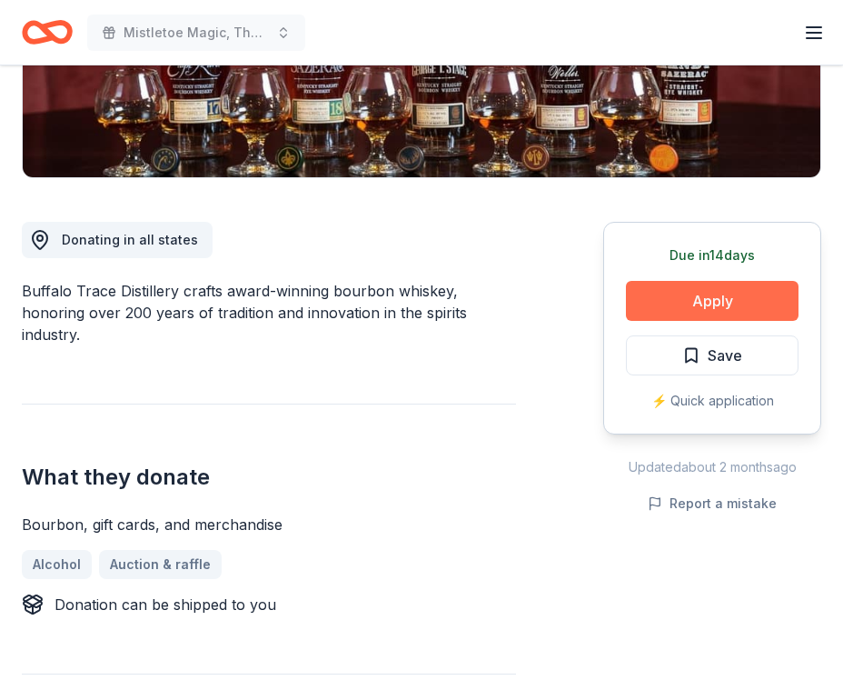
click at [728, 297] on button "Apply" at bounding box center [712, 301] width 173 height 40
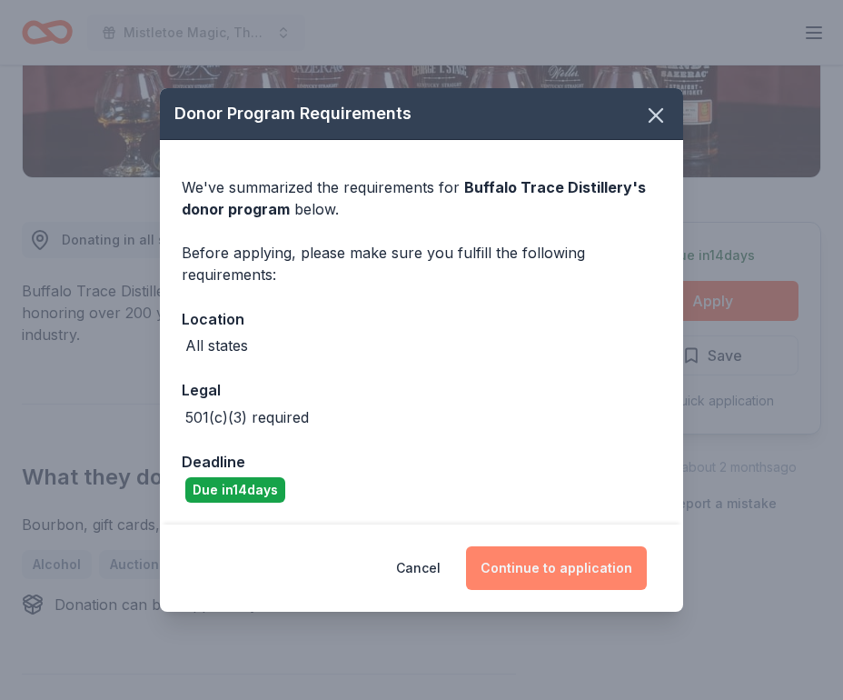
click at [589, 580] on button "Continue to application" at bounding box center [556, 568] width 181 height 44
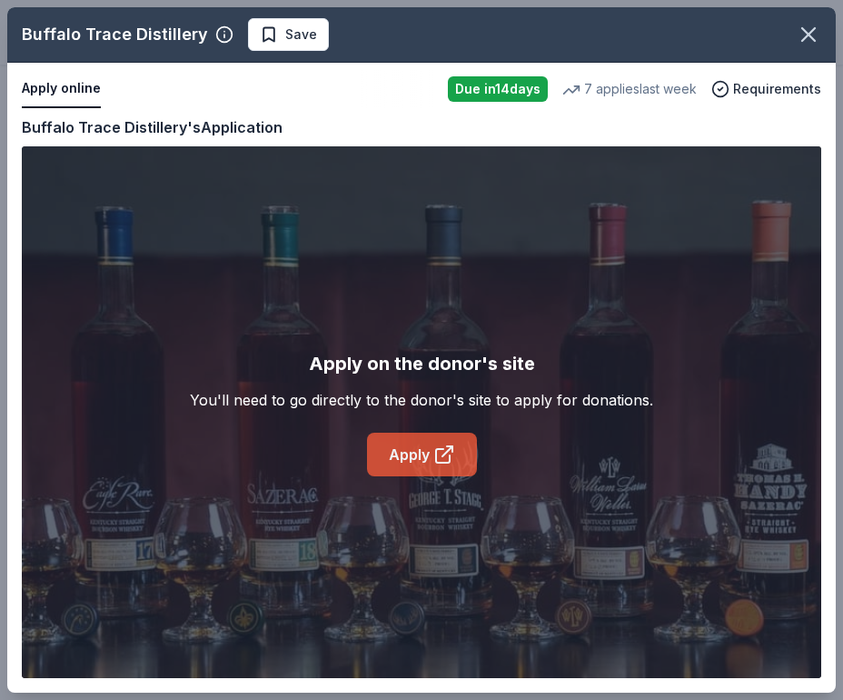
click at [420, 455] on link "Apply" at bounding box center [422, 454] width 110 height 44
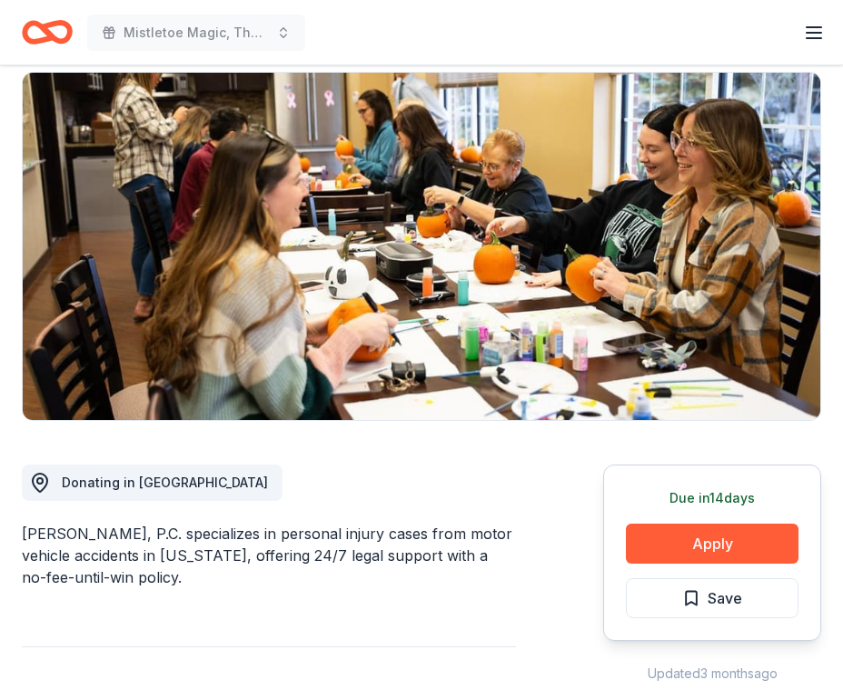
scroll to position [130, 0]
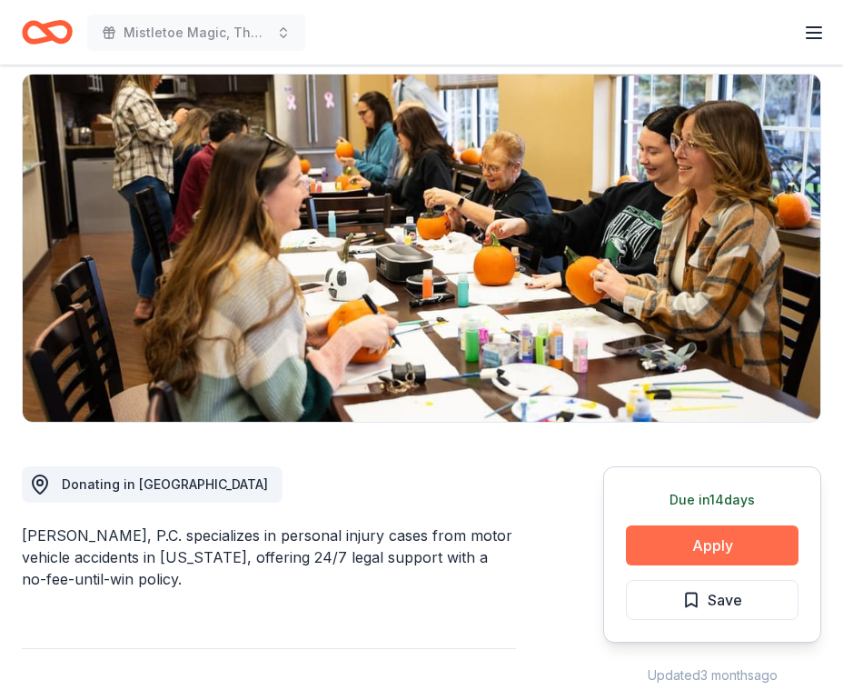
click at [696, 548] on button "Apply" at bounding box center [712, 545] width 173 height 40
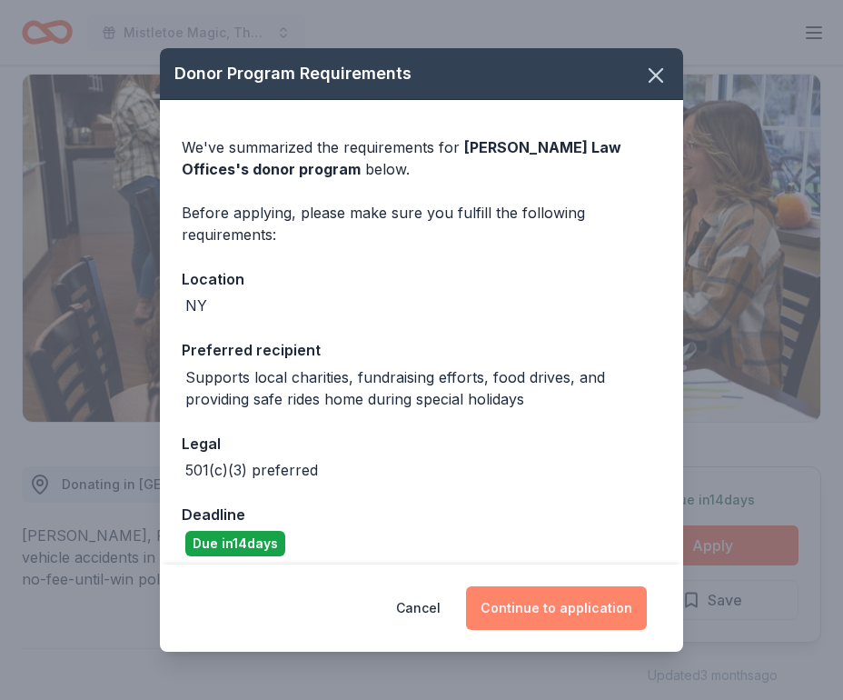
click at [545, 604] on button "Continue to application" at bounding box center [556, 608] width 181 height 44
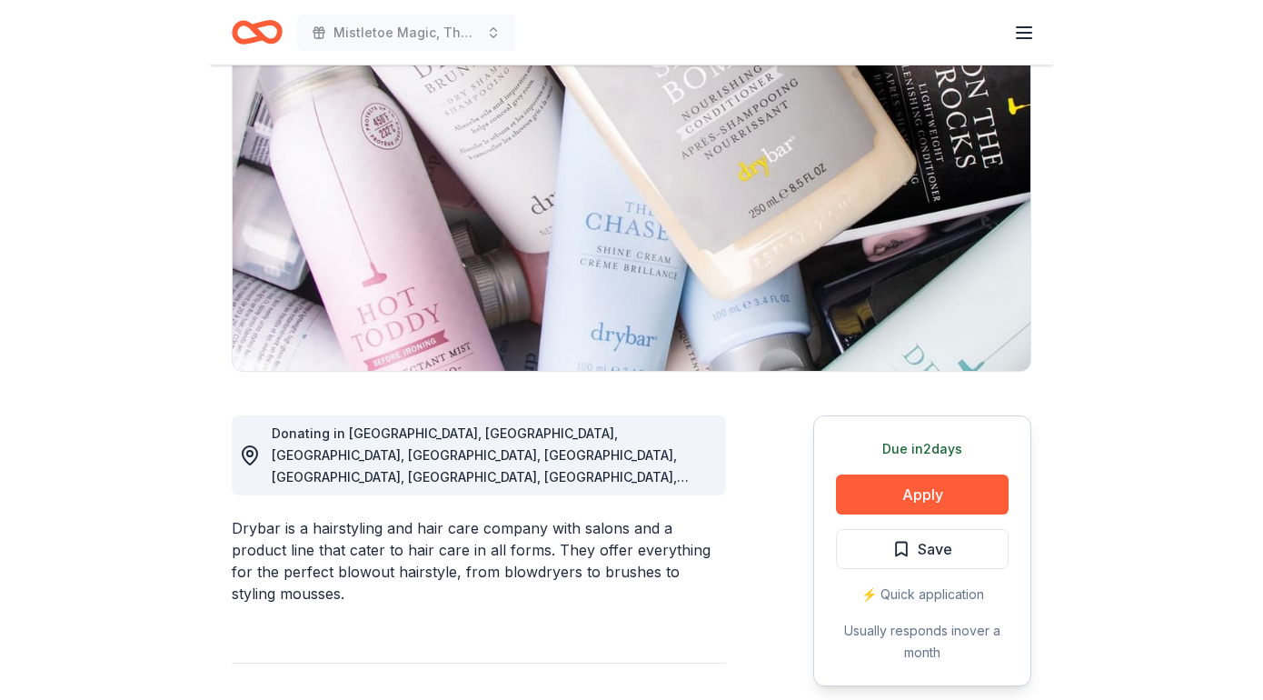
scroll to position [221, 0]
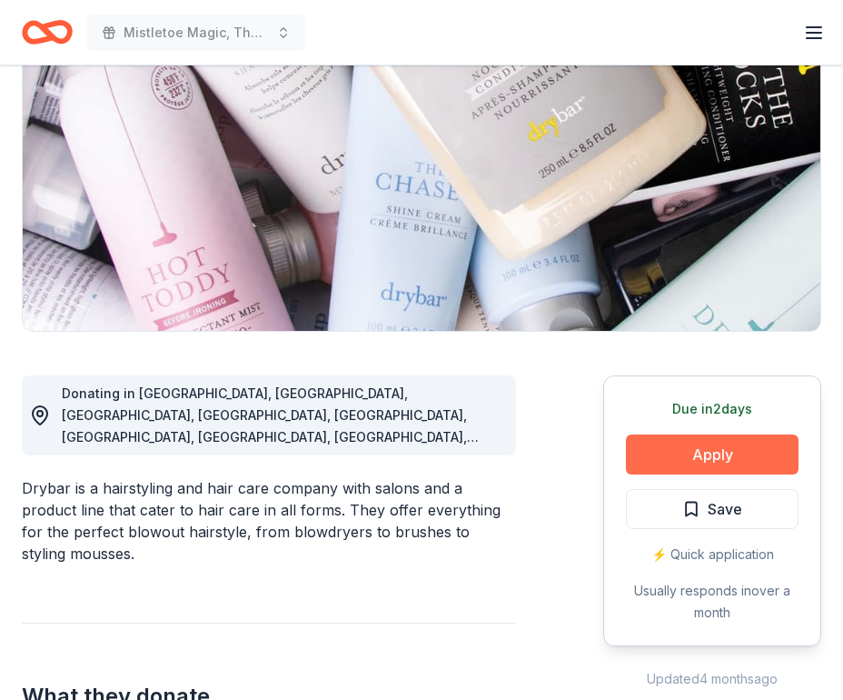
click at [708, 455] on button "Apply" at bounding box center [712, 454] width 173 height 40
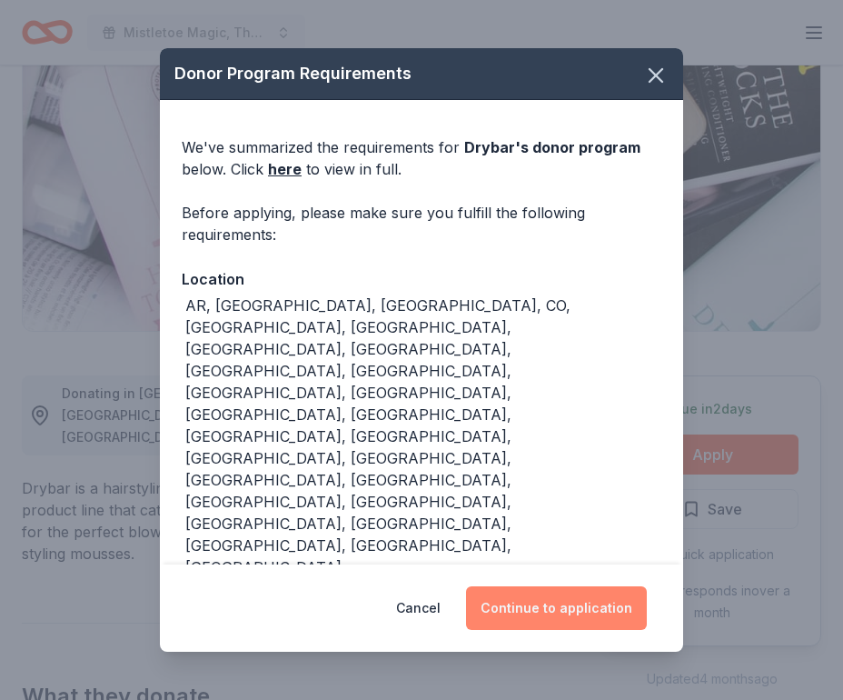
click at [574, 607] on button "Continue to application" at bounding box center [556, 608] width 181 height 44
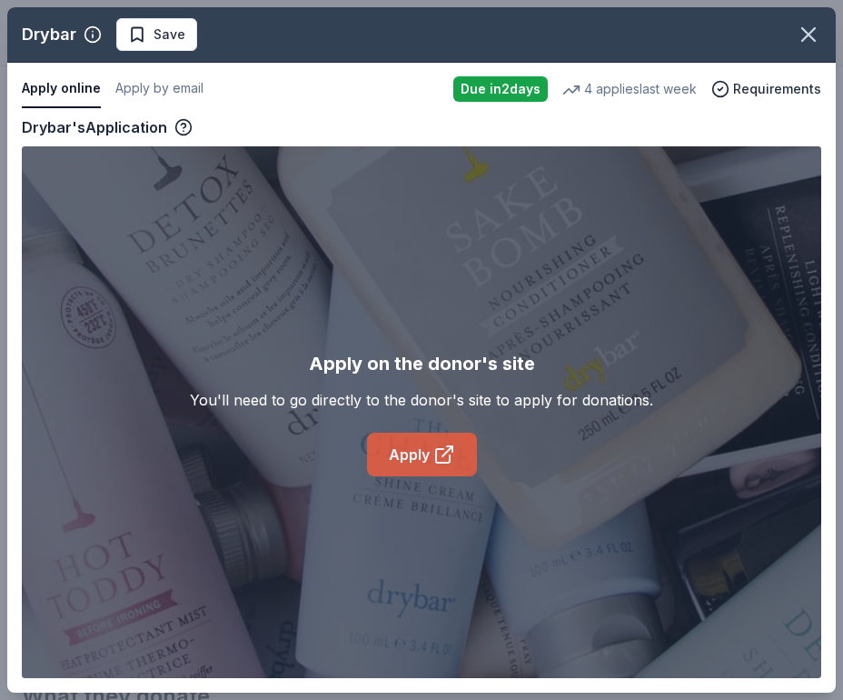
click at [426, 435] on link "Apply" at bounding box center [422, 454] width 110 height 44
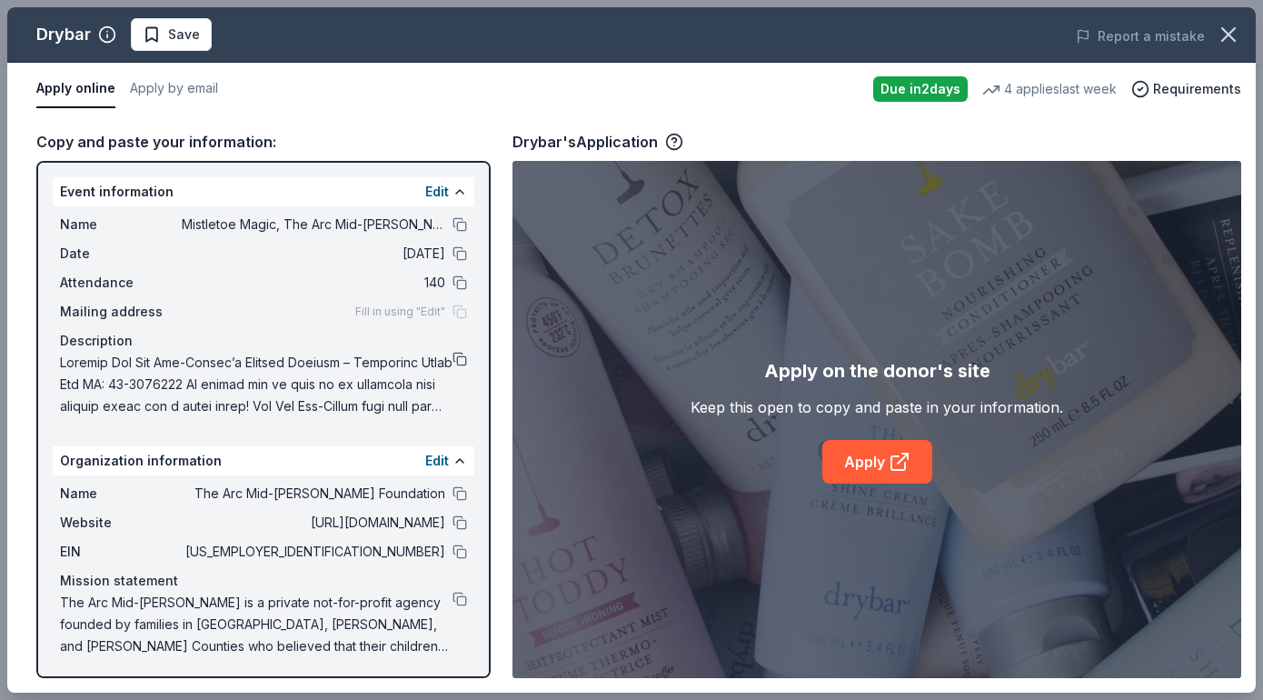
click at [461, 355] on button at bounding box center [459, 359] width 15 height 15
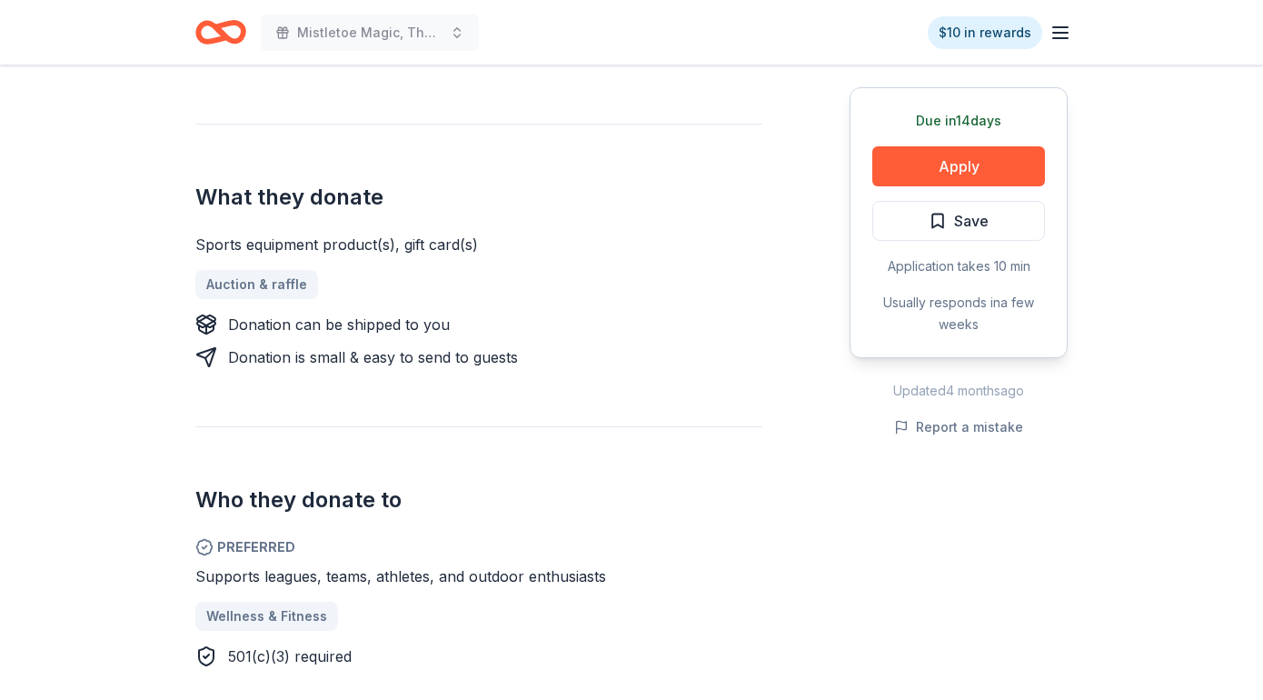
scroll to position [702, 0]
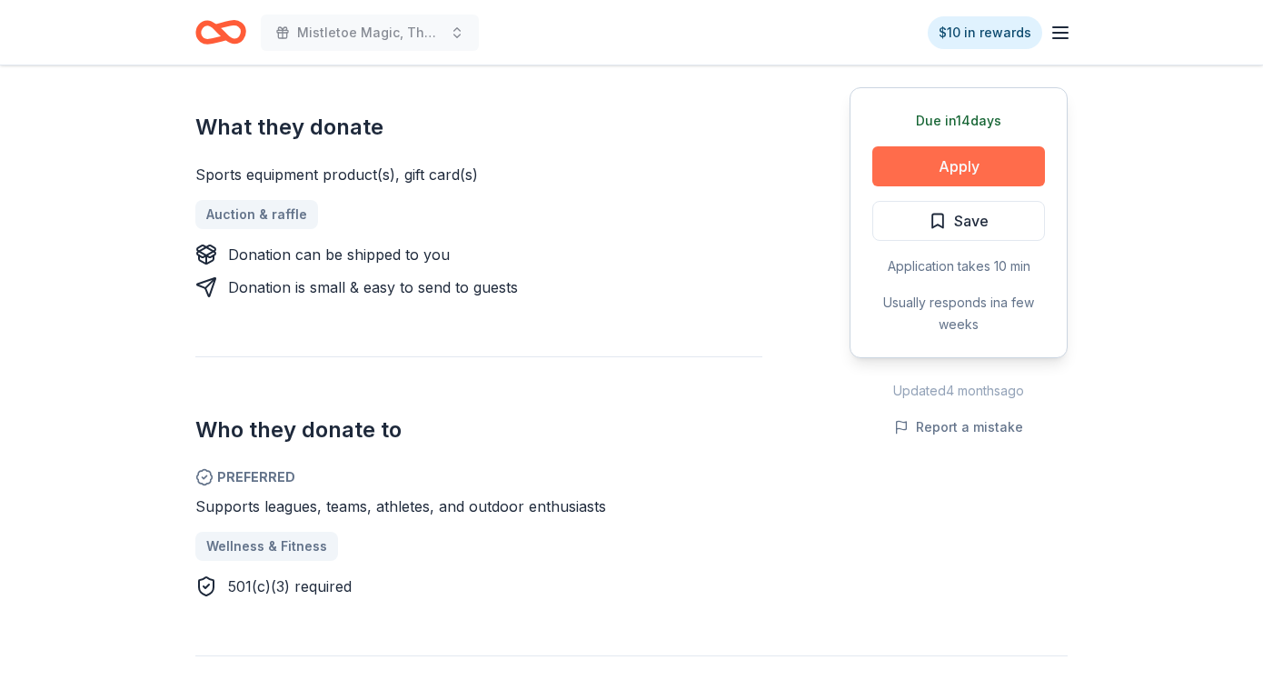
click at [960, 161] on button "Apply" at bounding box center [958, 166] width 173 height 40
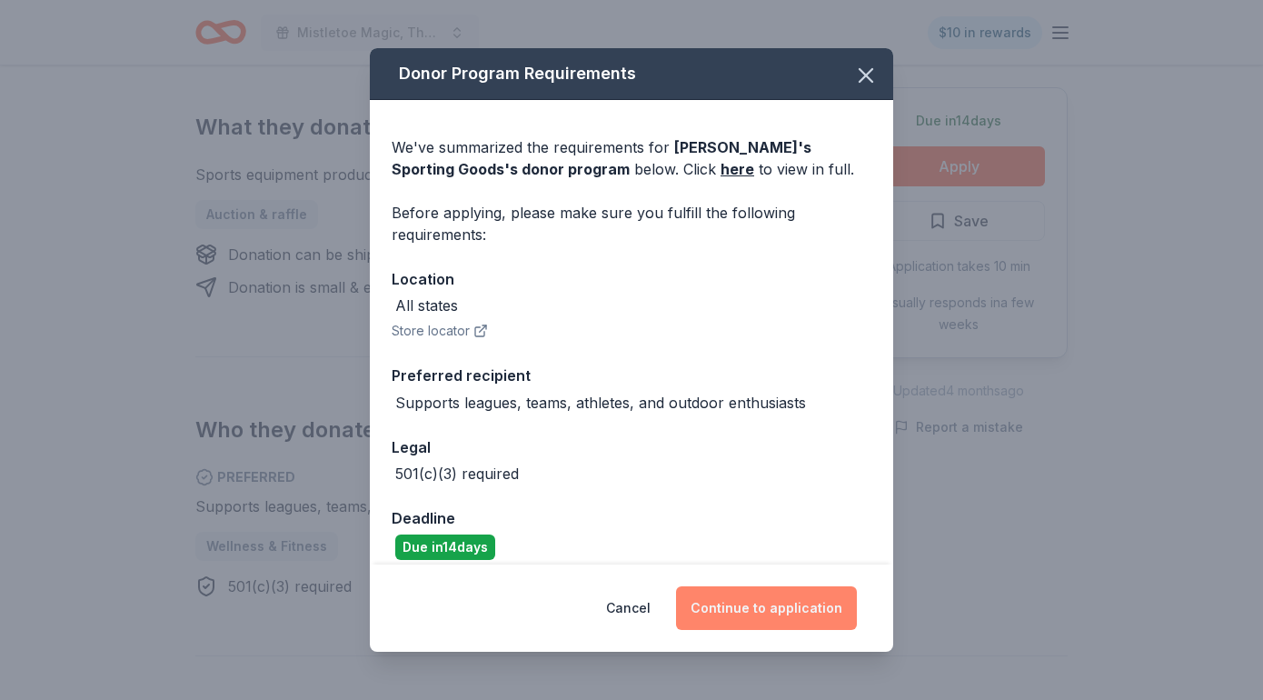
click at [789, 612] on button "Continue to application" at bounding box center [766, 608] width 181 height 44
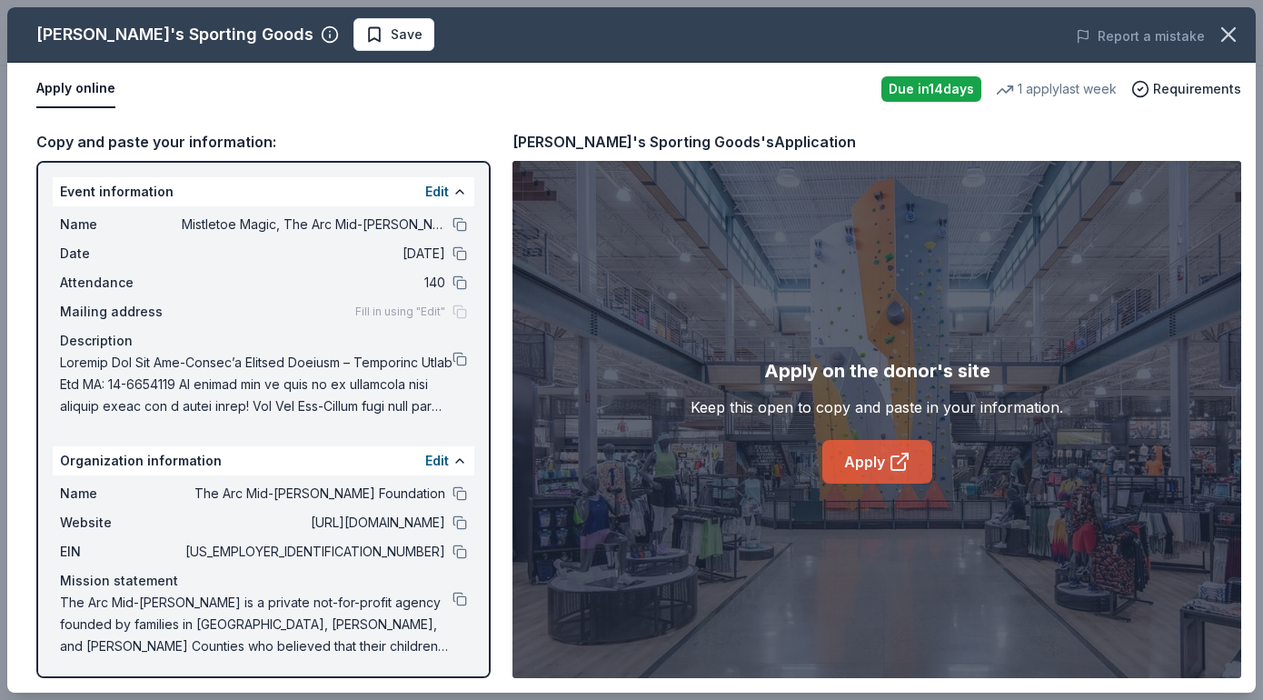
click at [871, 449] on link "Apply" at bounding box center [877, 462] width 110 height 44
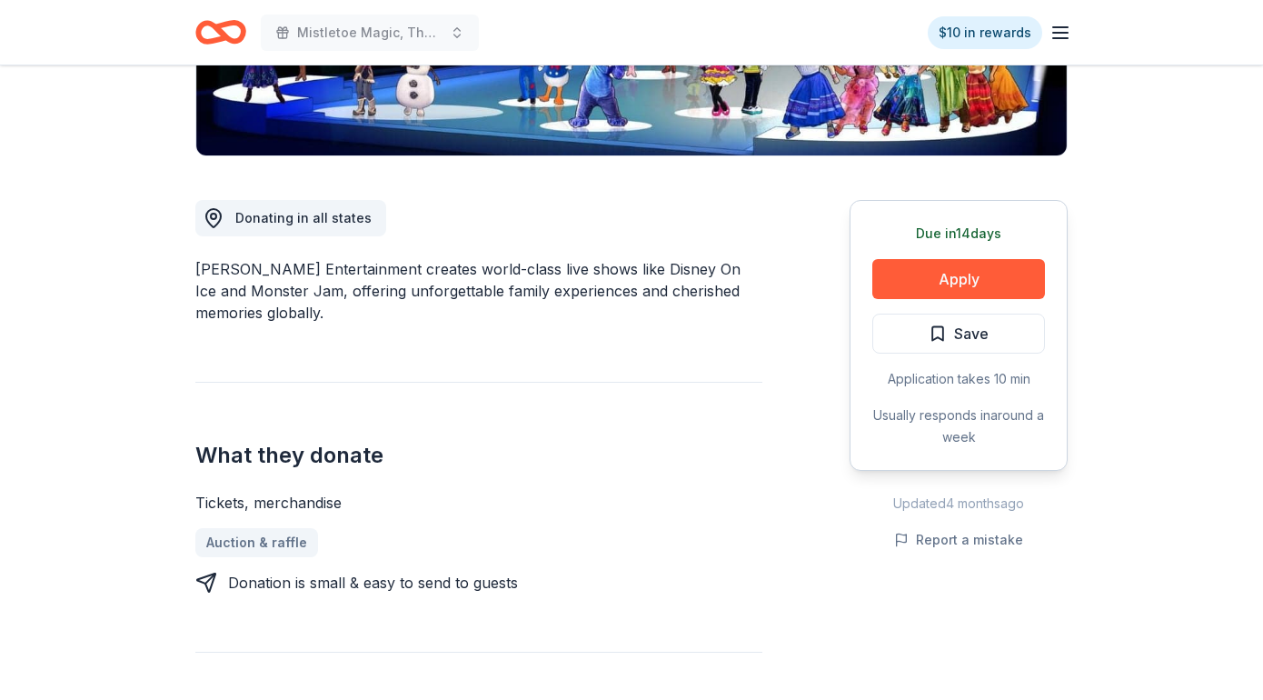
scroll to position [437, 0]
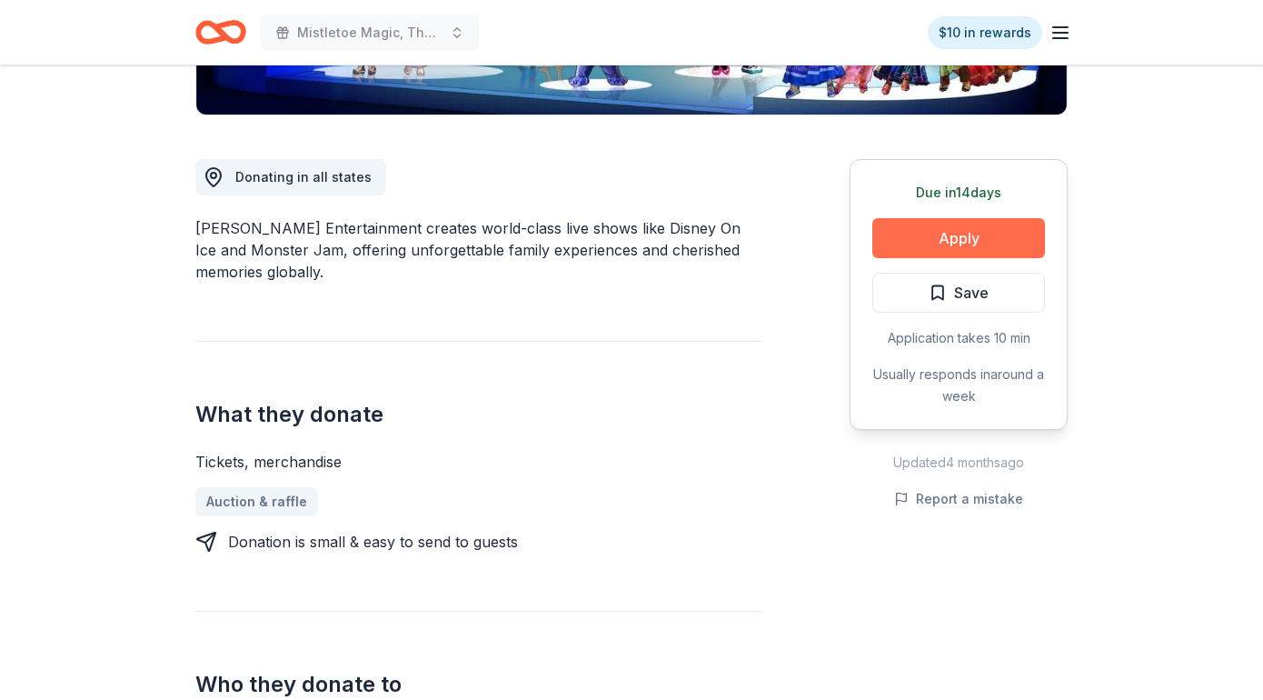
click at [974, 230] on button "Apply" at bounding box center [958, 238] width 173 height 40
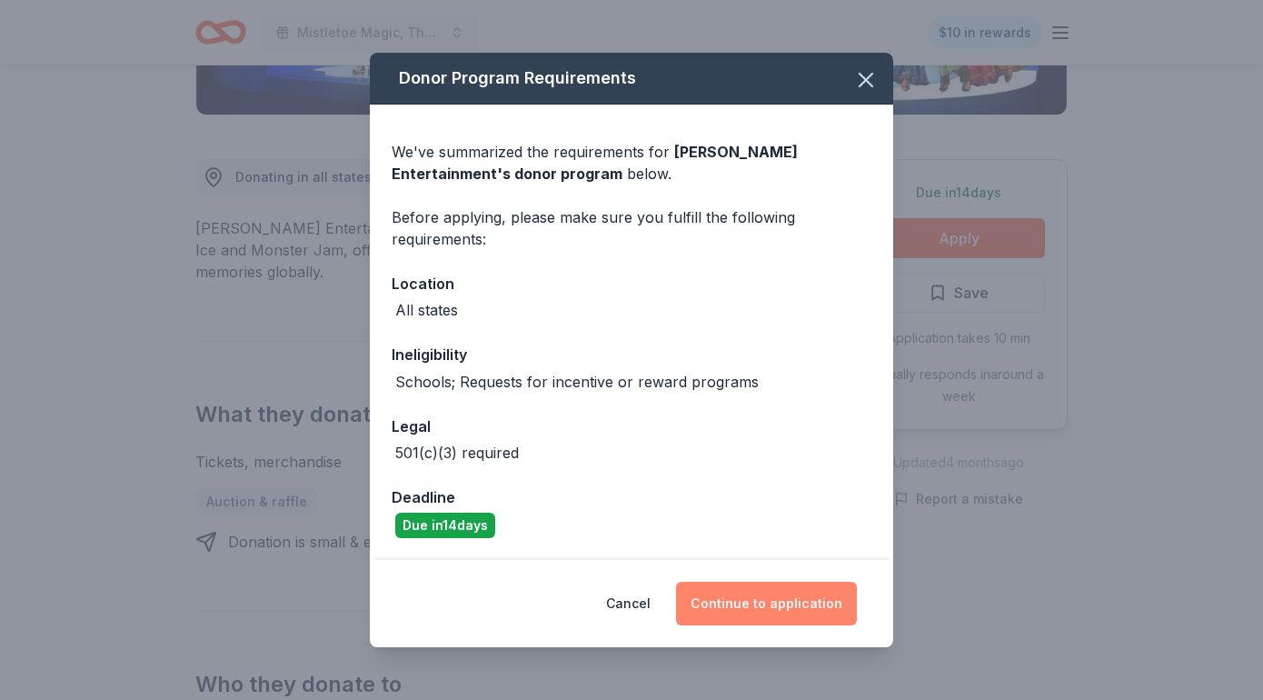
click at [783, 610] on button "Continue to application" at bounding box center [766, 603] width 181 height 44
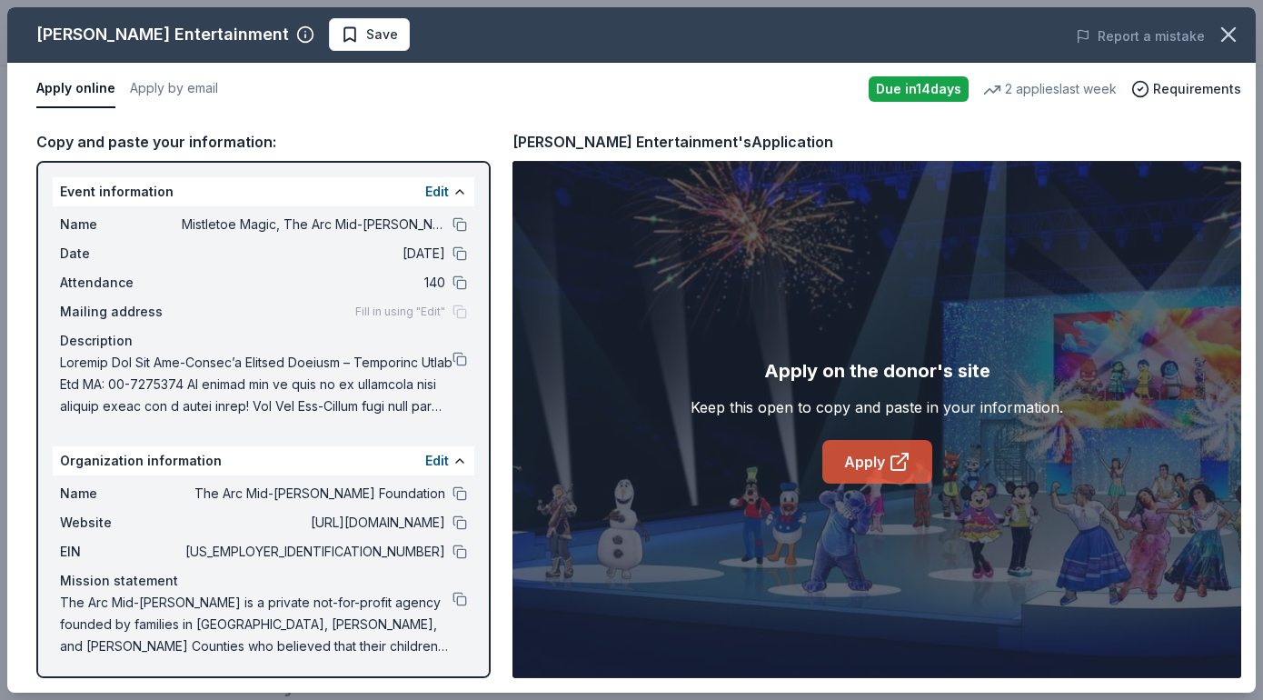
click at [859, 461] on link "Apply" at bounding box center [877, 462] width 110 height 44
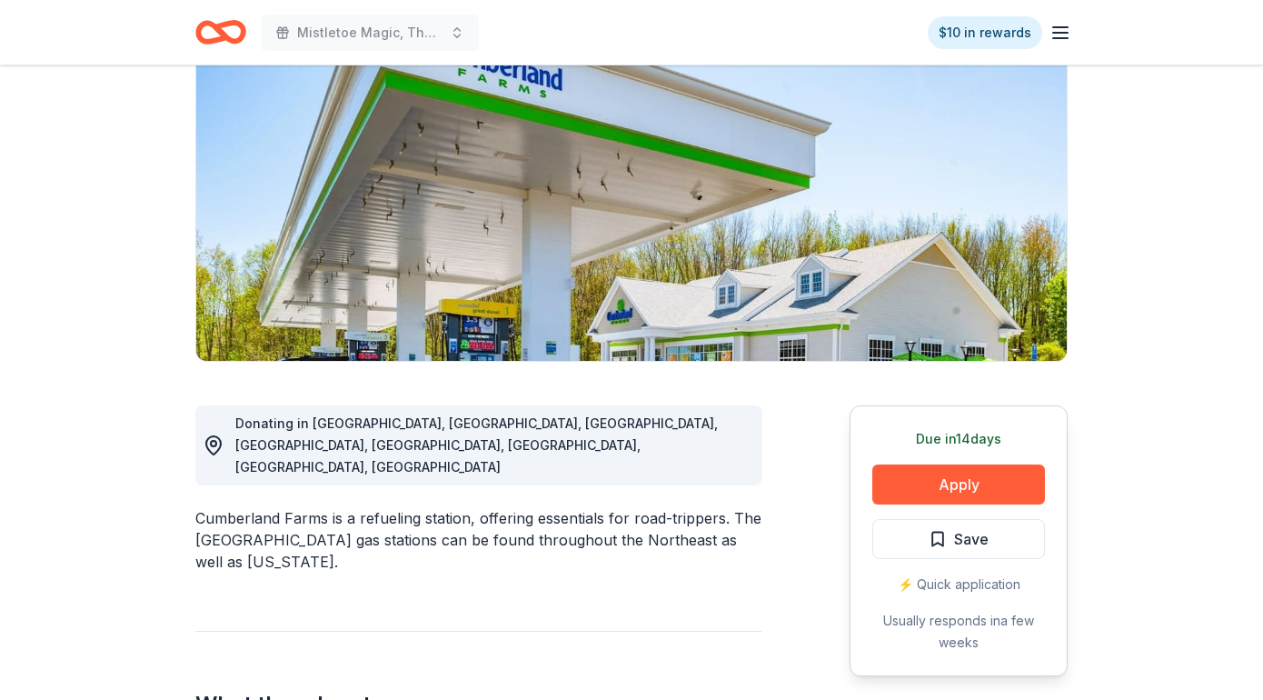
scroll to position [257, 0]
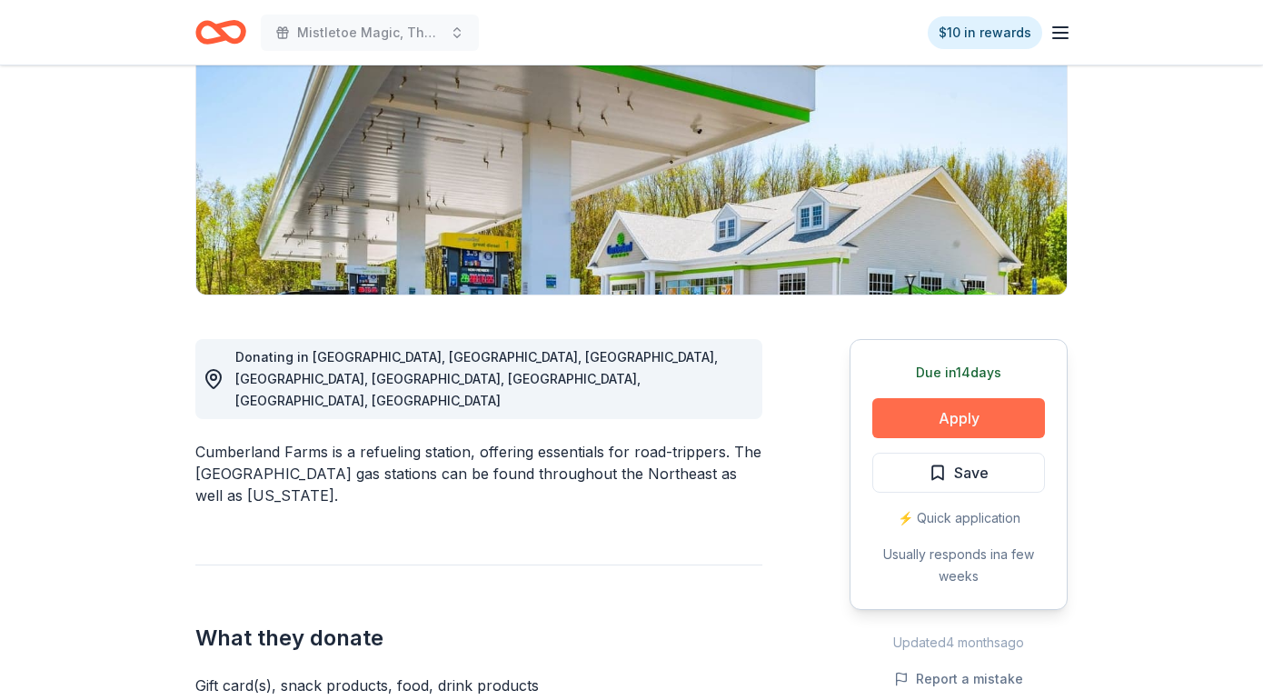
click at [957, 419] on button "Apply" at bounding box center [958, 418] width 173 height 40
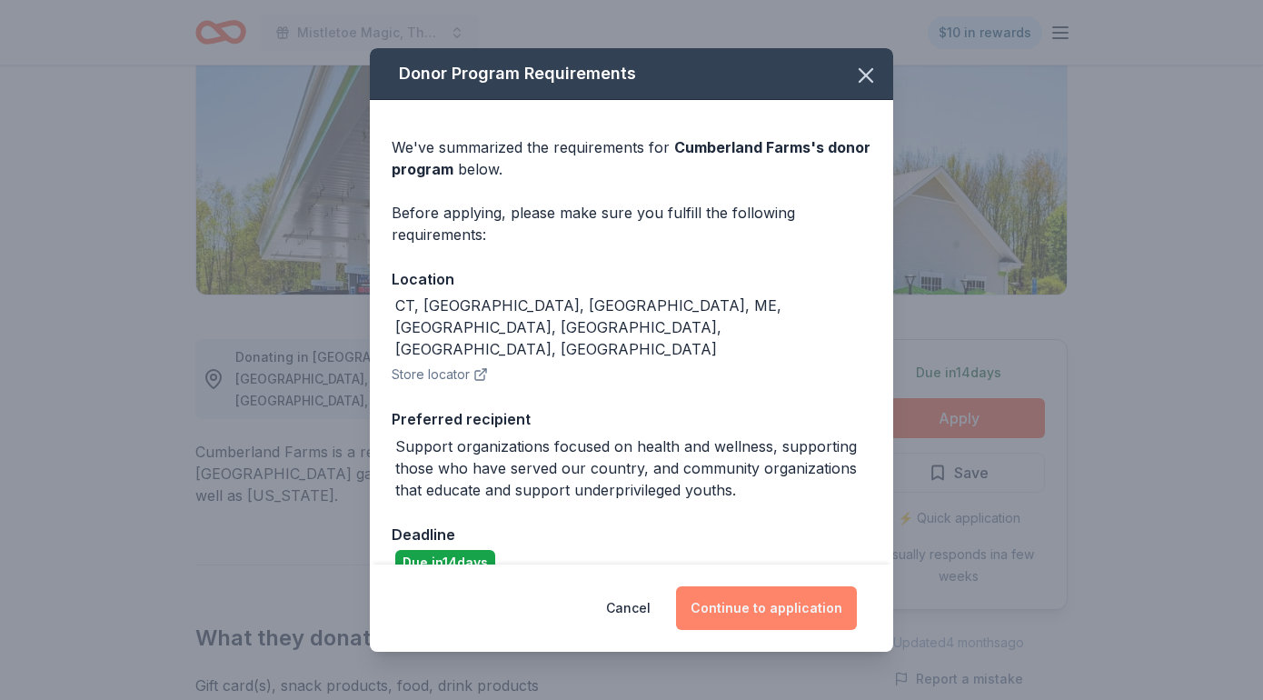
click at [784, 586] on button "Continue to application" at bounding box center [766, 608] width 181 height 44
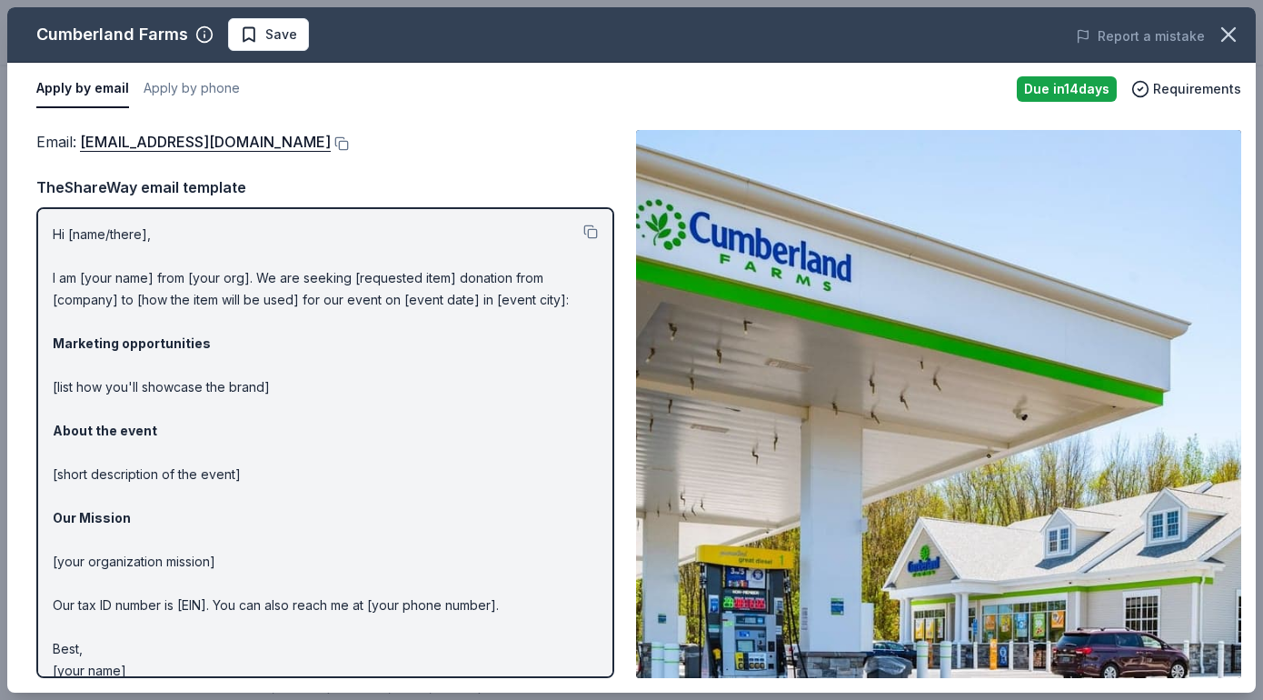
drag, startPoint x: 58, startPoint y: 230, endPoint x: 303, endPoint y: 543, distance: 397.4
click at [303, 543] on p "Hi [name/there], I am [your name] from [your org]. We are seeking [requested it…" at bounding box center [325, 452] width 545 height 458
click at [331, 144] on button at bounding box center [340, 143] width 18 height 15
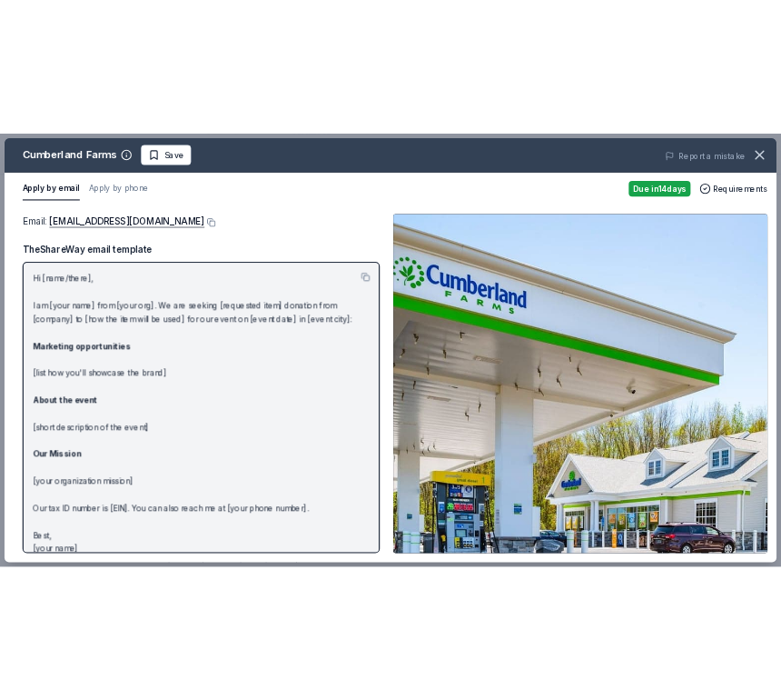
scroll to position [0, 0]
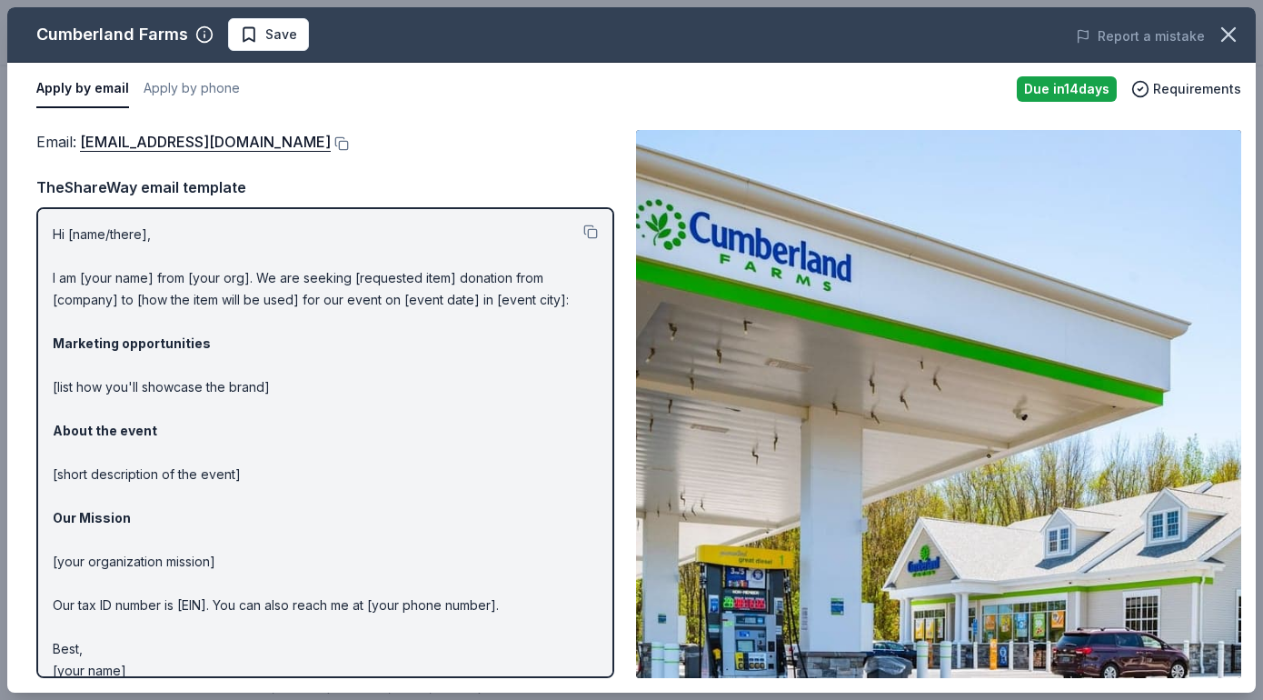
click at [622, 222] on div "Email : GuestServices@eg-america.com Email : GuestServices@eg-america.com TheSh…" at bounding box center [631, 403] width 1248 height 577
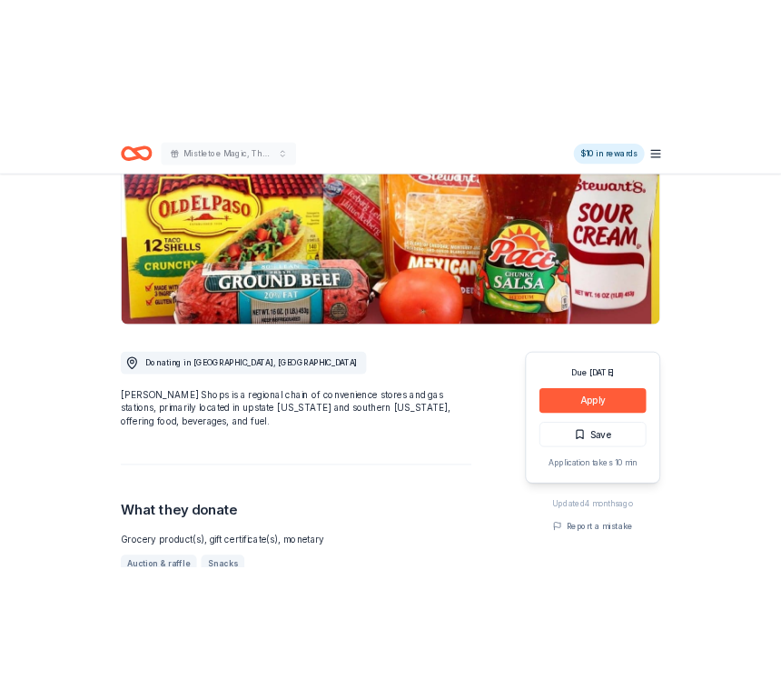
scroll to position [275, 0]
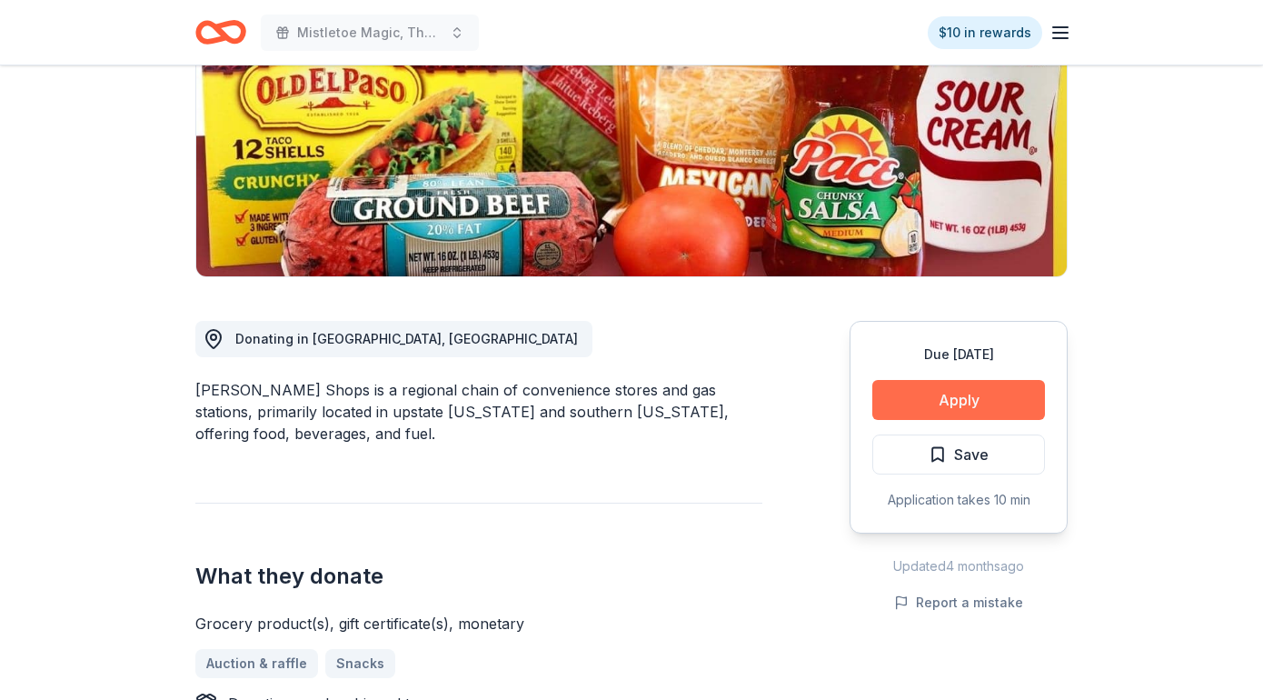
click at [998, 408] on button "Apply" at bounding box center [958, 400] width 173 height 40
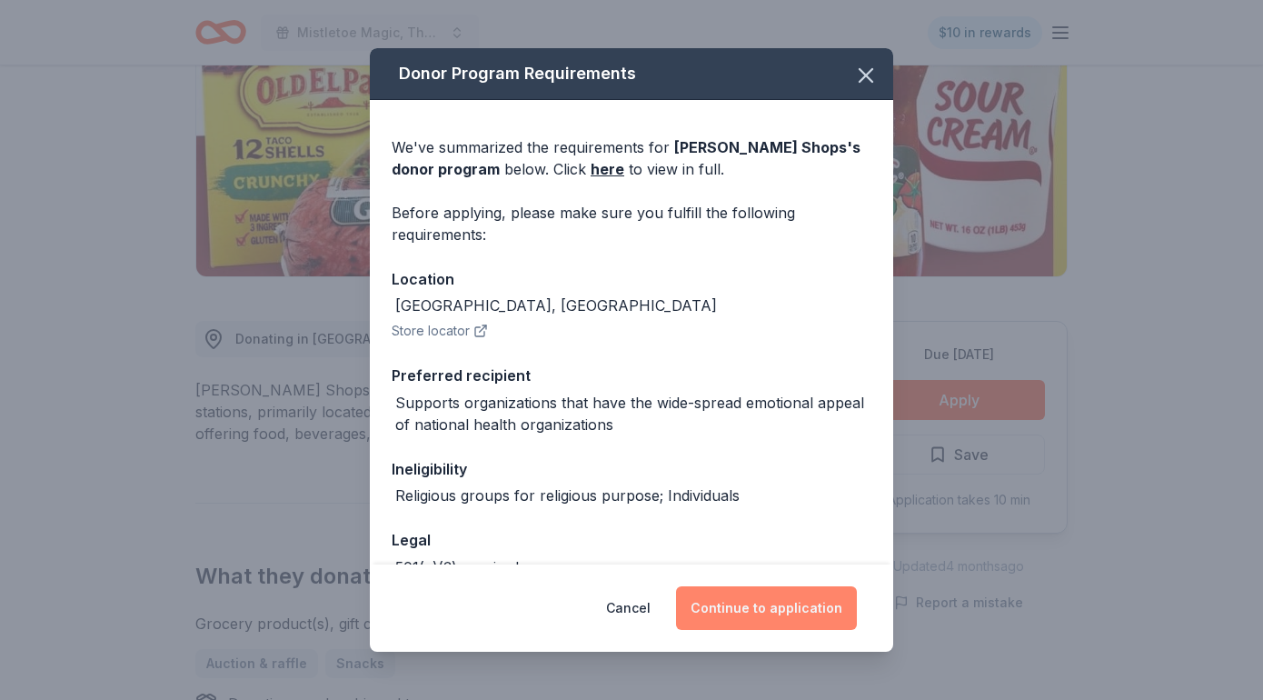
click at [781, 614] on button "Continue to application" at bounding box center [766, 608] width 181 height 44
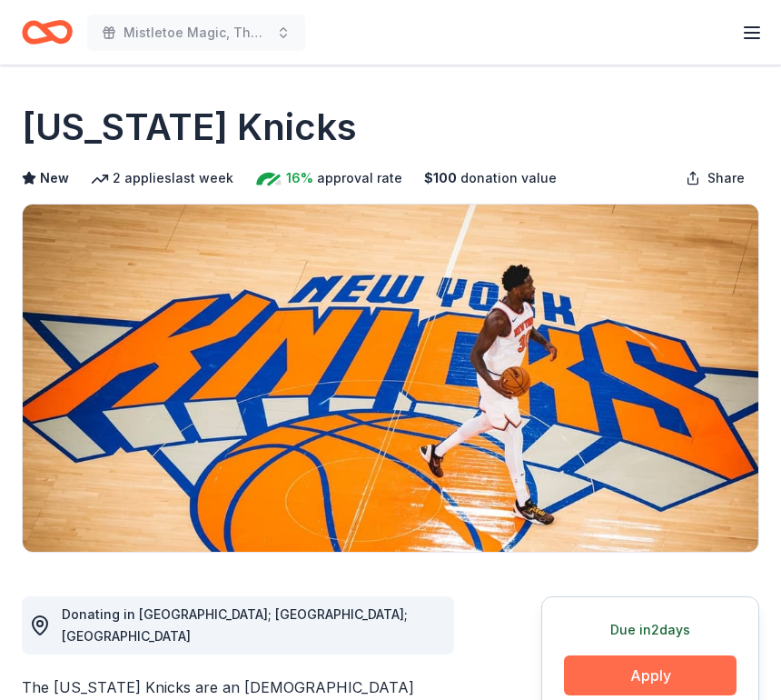
click at [611, 665] on button "Apply" at bounding box center [650, 675] width 173 height 40
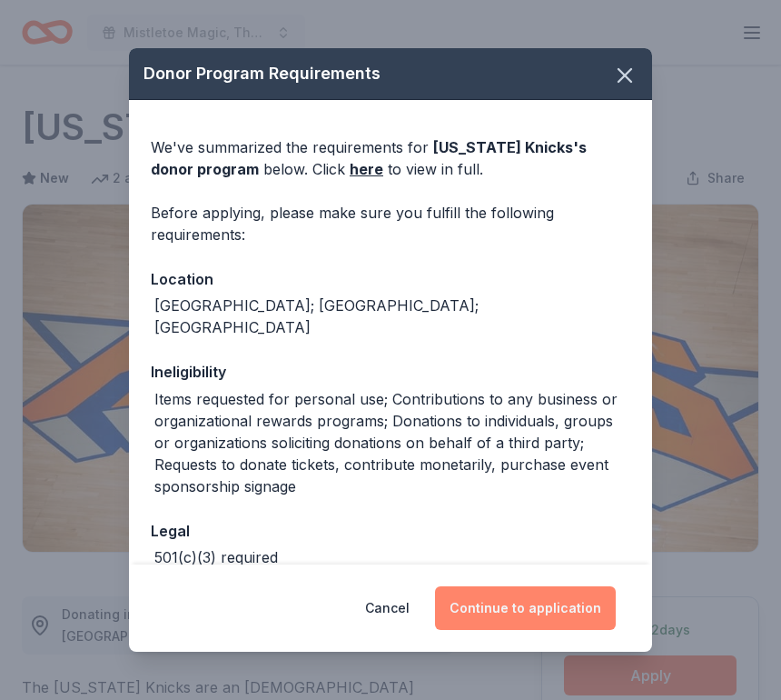
click at [517, 607] on button "Continue to application" at bounding box center [525, 608] width 181 height 44
